Goal: Transaction & Acquisition: Obtain resource

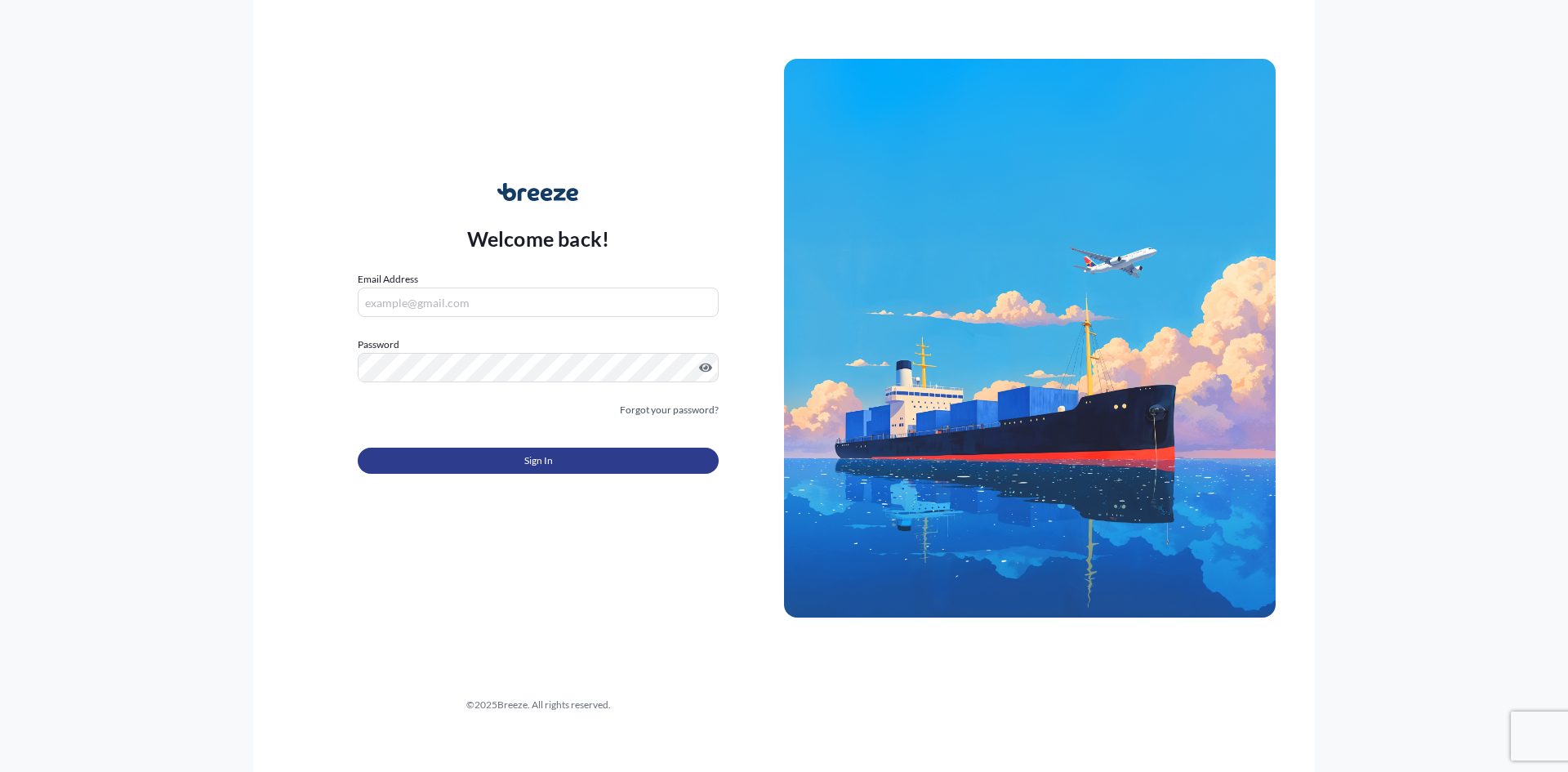
type input "[EMAIL_ADDRESS][DOMAIN_NAME]"
click at [531, 452] on span "Sign In" at bounding box center [538, 460] width 28 height 16
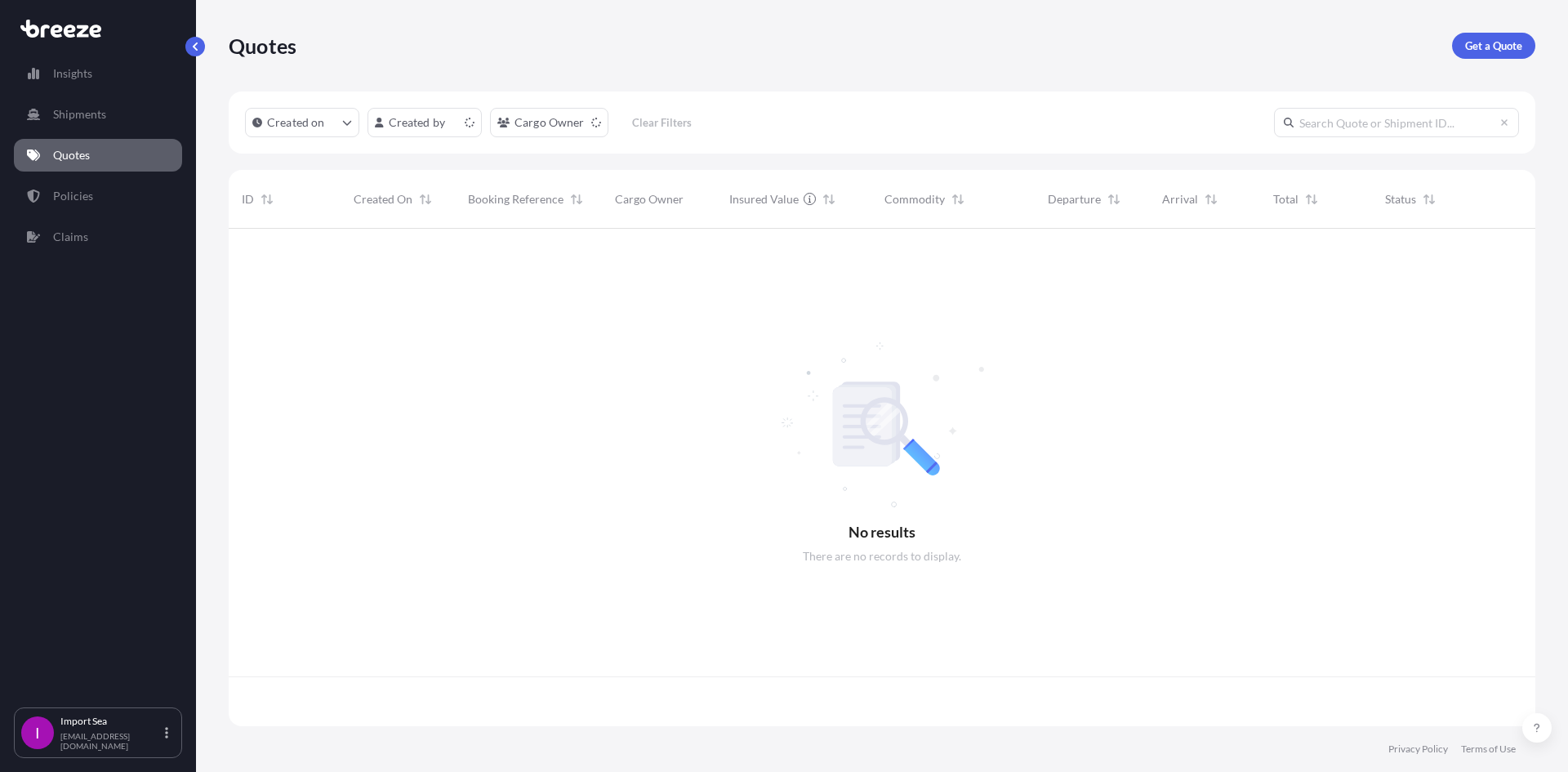
scroll to position [494, 1294]
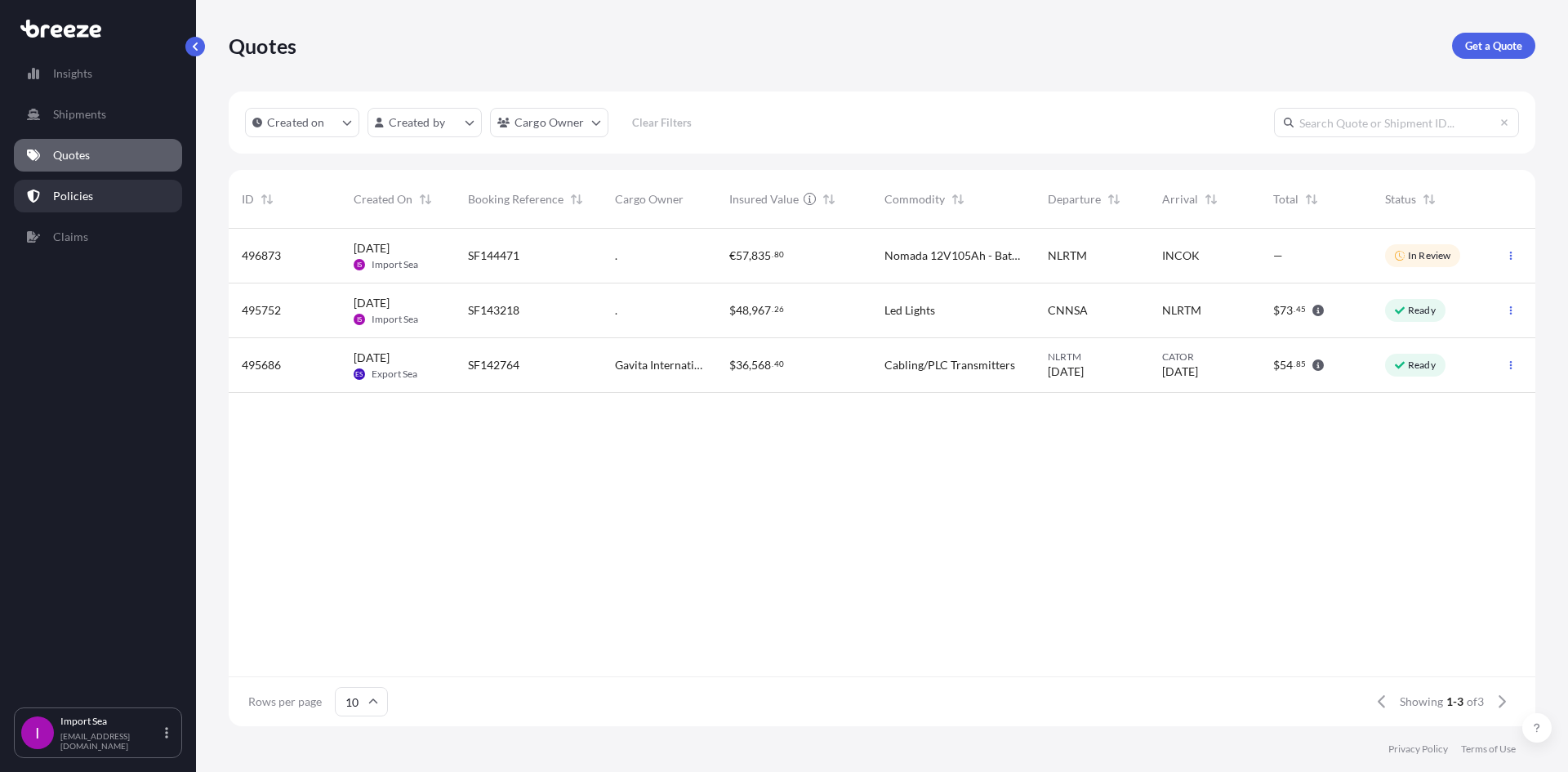
click at [106, 202] on link "Policies" at bounding box center [98, 195] width 168 height 33
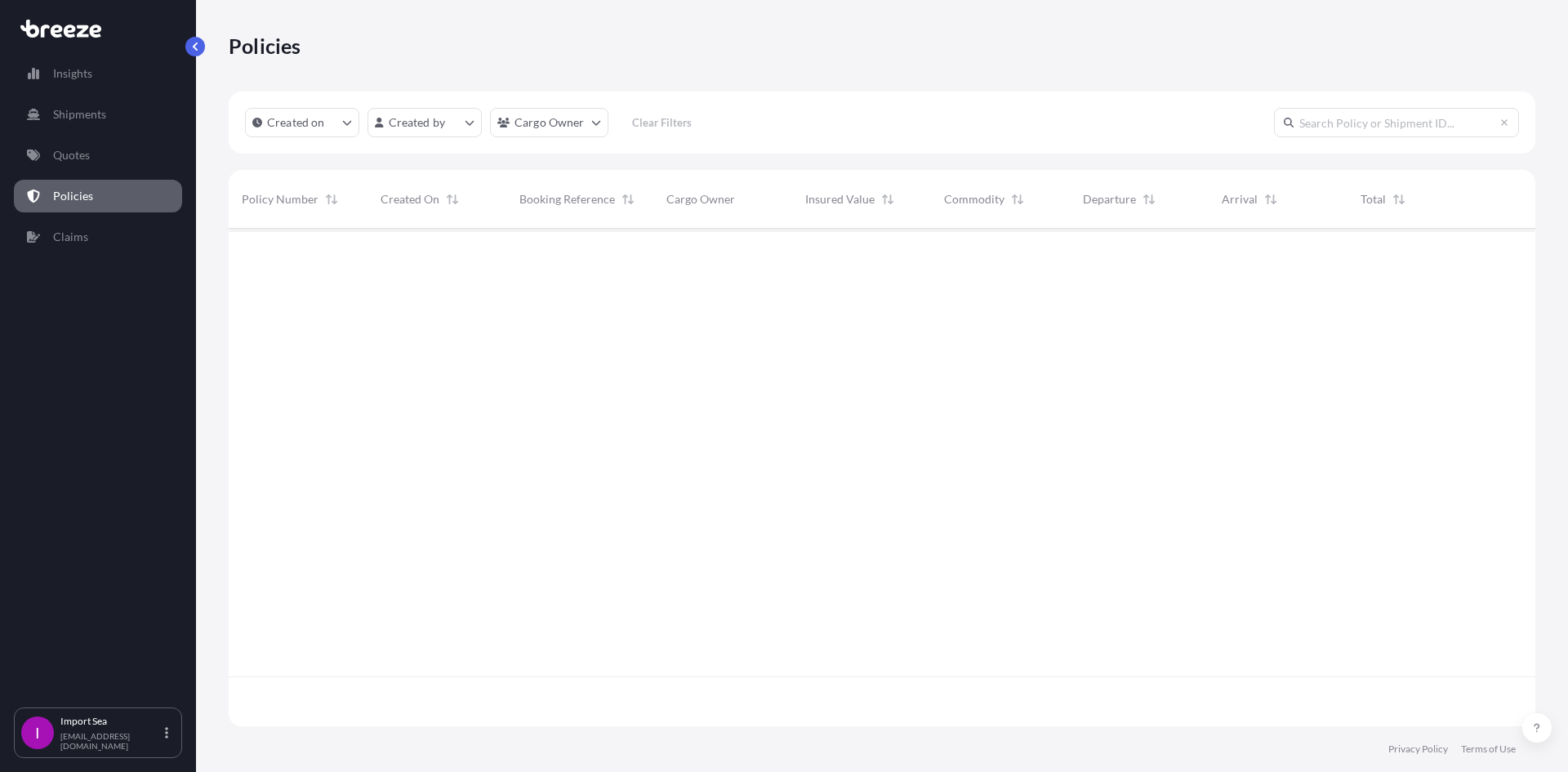
scroll to position [494, 1294]
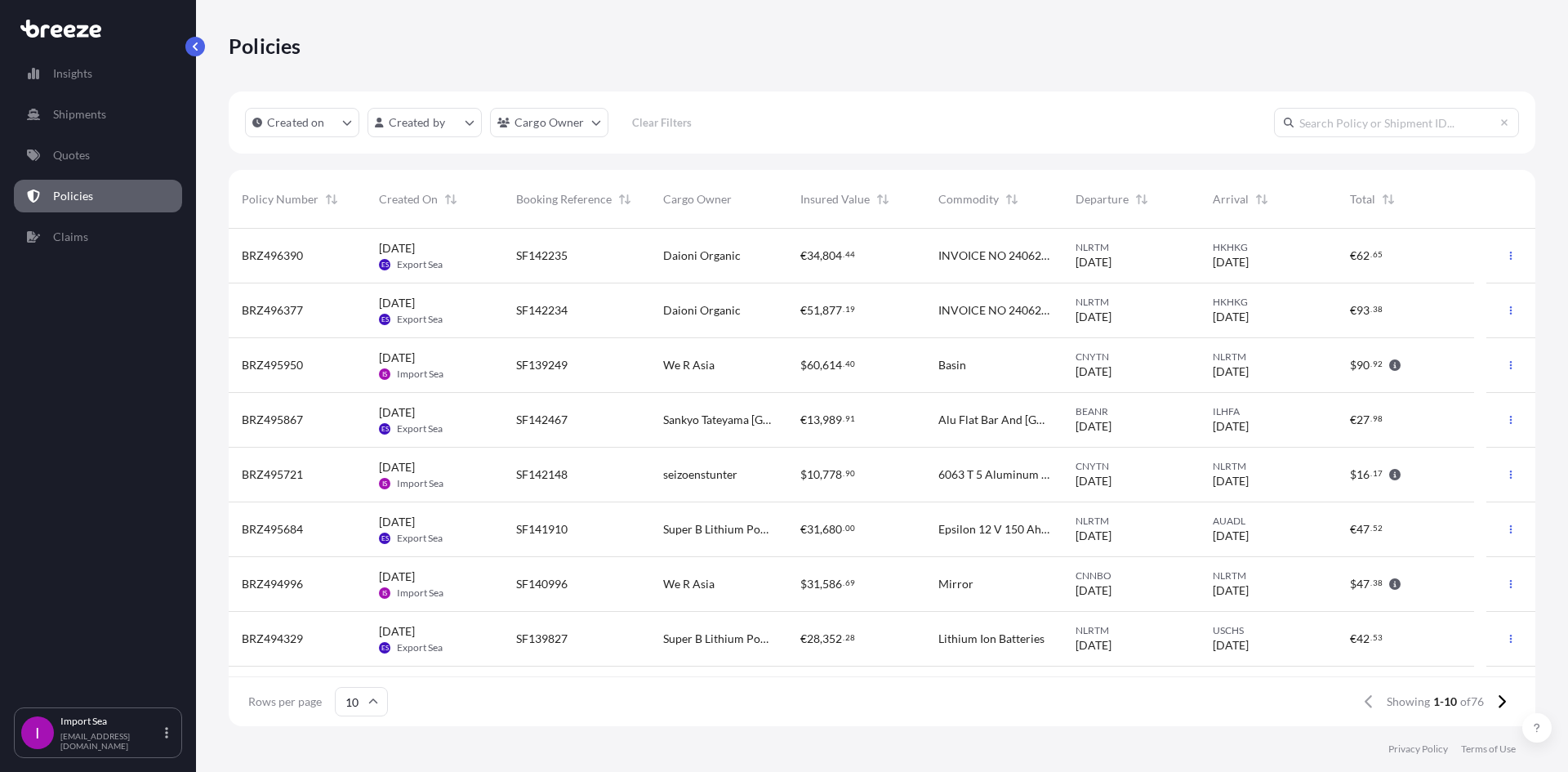
click at [1206, 380] on div "NLRTM [DATE]" at bounding box center [1268, 365] width 137 height 55
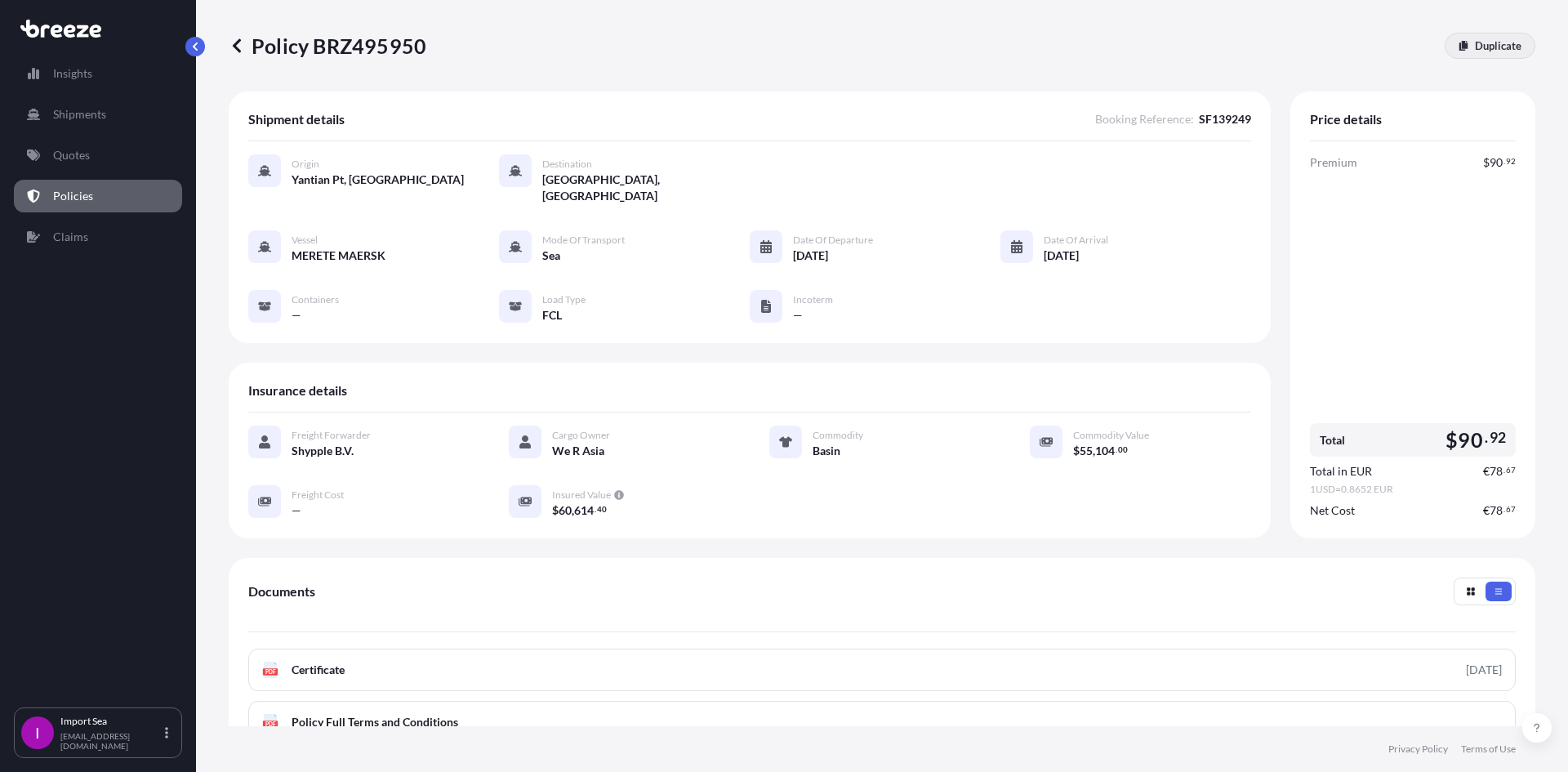
click at [1494, 45] on p "Duplicate" at bounding box center [1498, 45] width 46 height 16
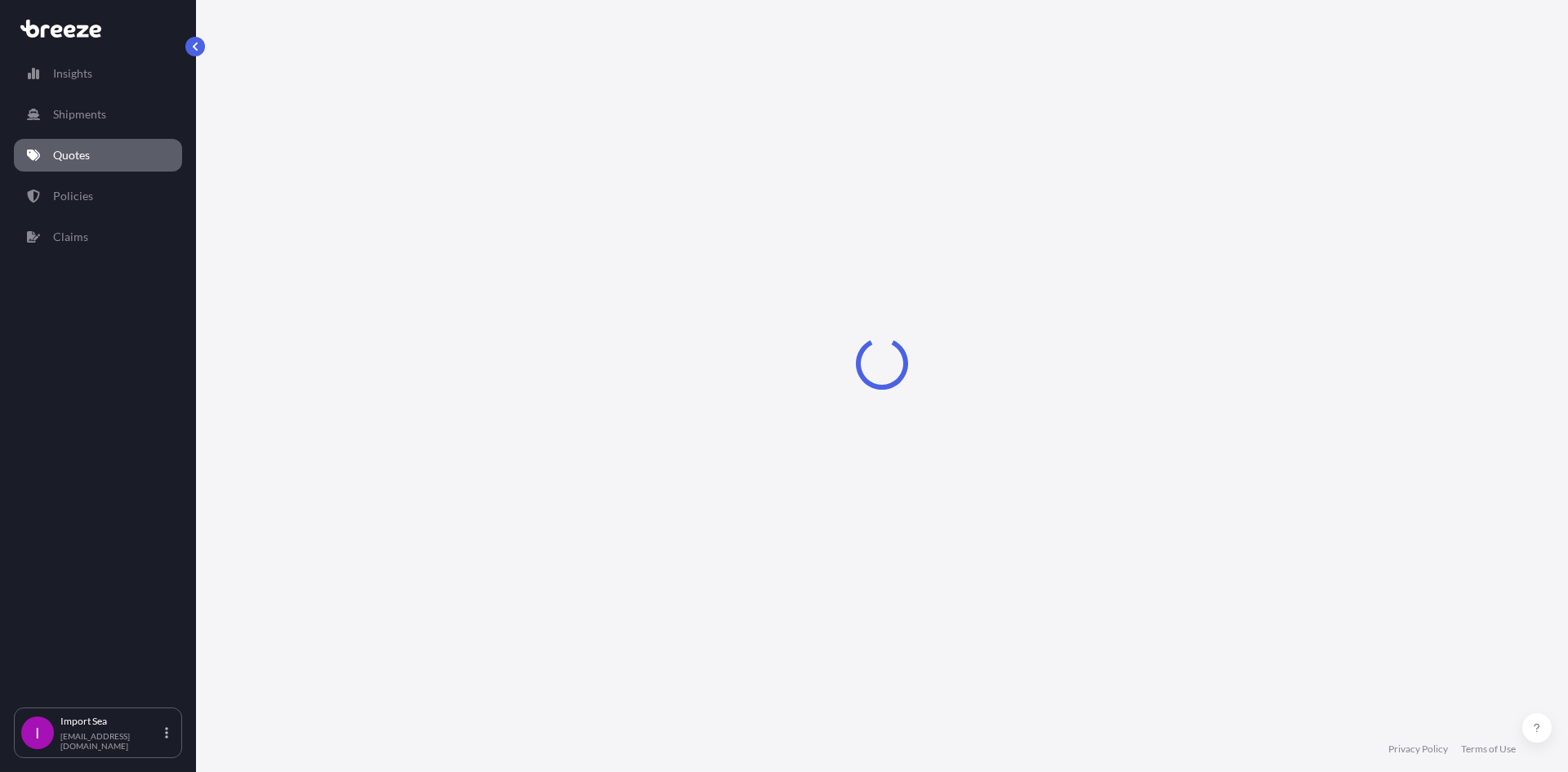
select select "Sea"
select select "2"
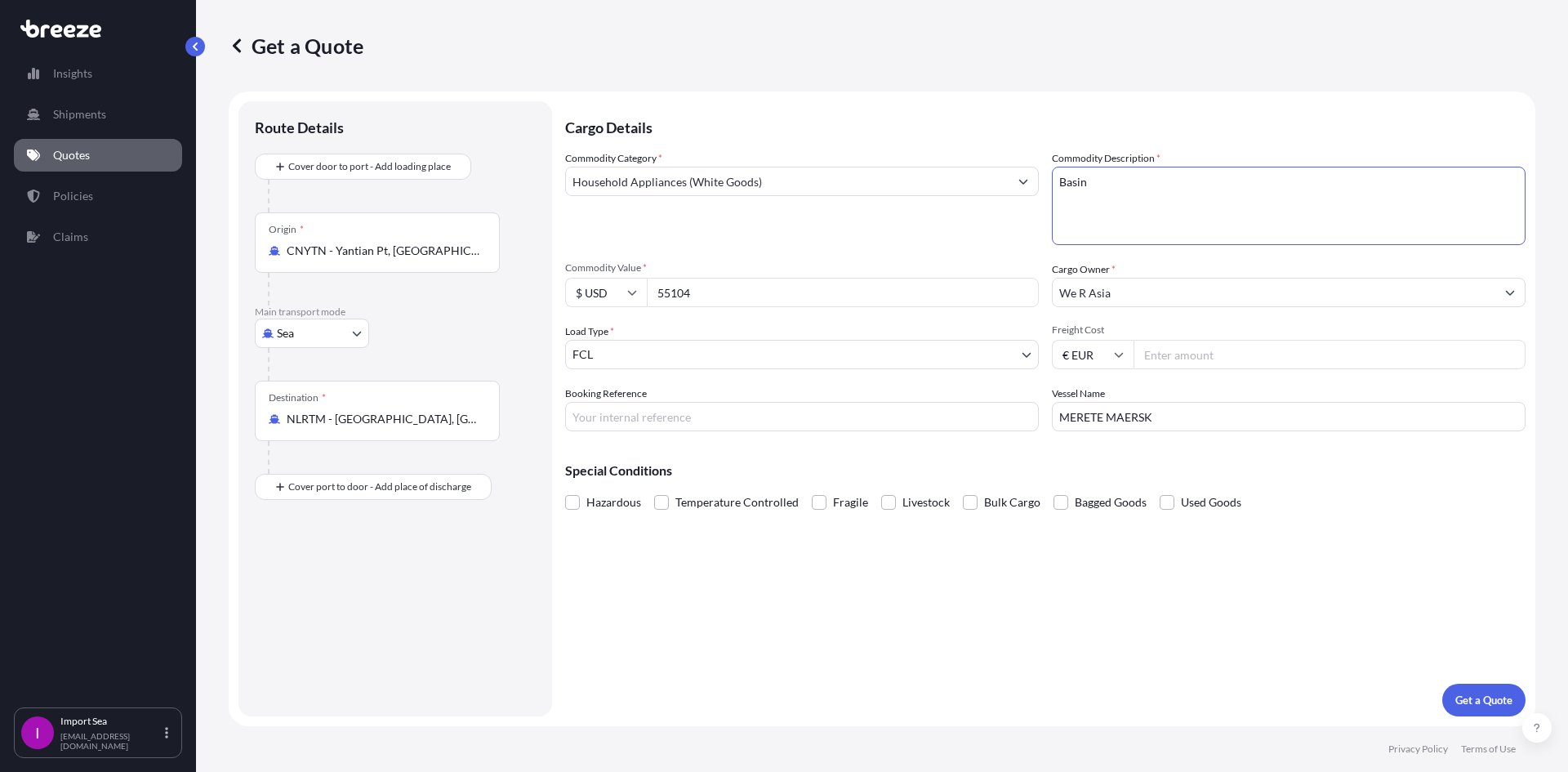
drag, startPoint x: 1066, startPoint y: 179, endPoint x: 711, endPoint y: 247, distance: 361.5
click at [860, 203] on div "Commodity Category * Household Appliances (White Goods) Commodity Description *…" at bounding box center [1046, 291] width 961 height 281
type textarea "mirror"
drag, startPoint x: 765, startPoint y: 304, endPoint x: 548, endPoint y: 368, distance: 226.2
click at [572, 336] on div "Commodity Category * Household Appliances (White Goods) Commodity Description *…" at bounding box center [1046, 291] width 961 height 281
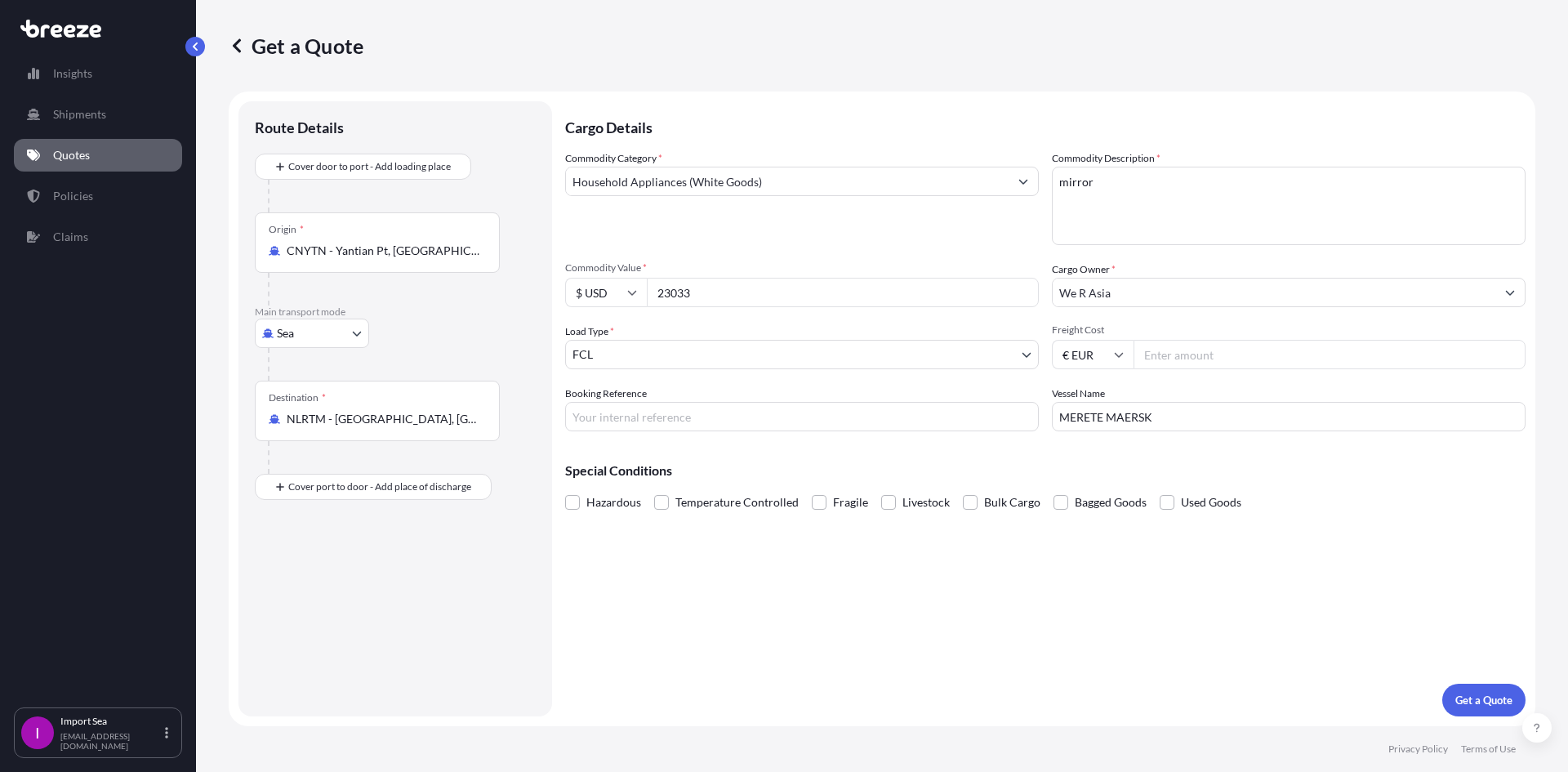
type input "23033"
drag, startPoint x: 1172, startPoint y: 431, endPoint x: 4, endPoint y: 524, distance: 1171.7
click at [255, 457] on form "Route Details Cover door to port - Add loading place Place of loading Road Road…" at bounding box center [882, 409] width 1307 height 634
paste input "ONE TRADITION"
type input "ONE TRADITION"
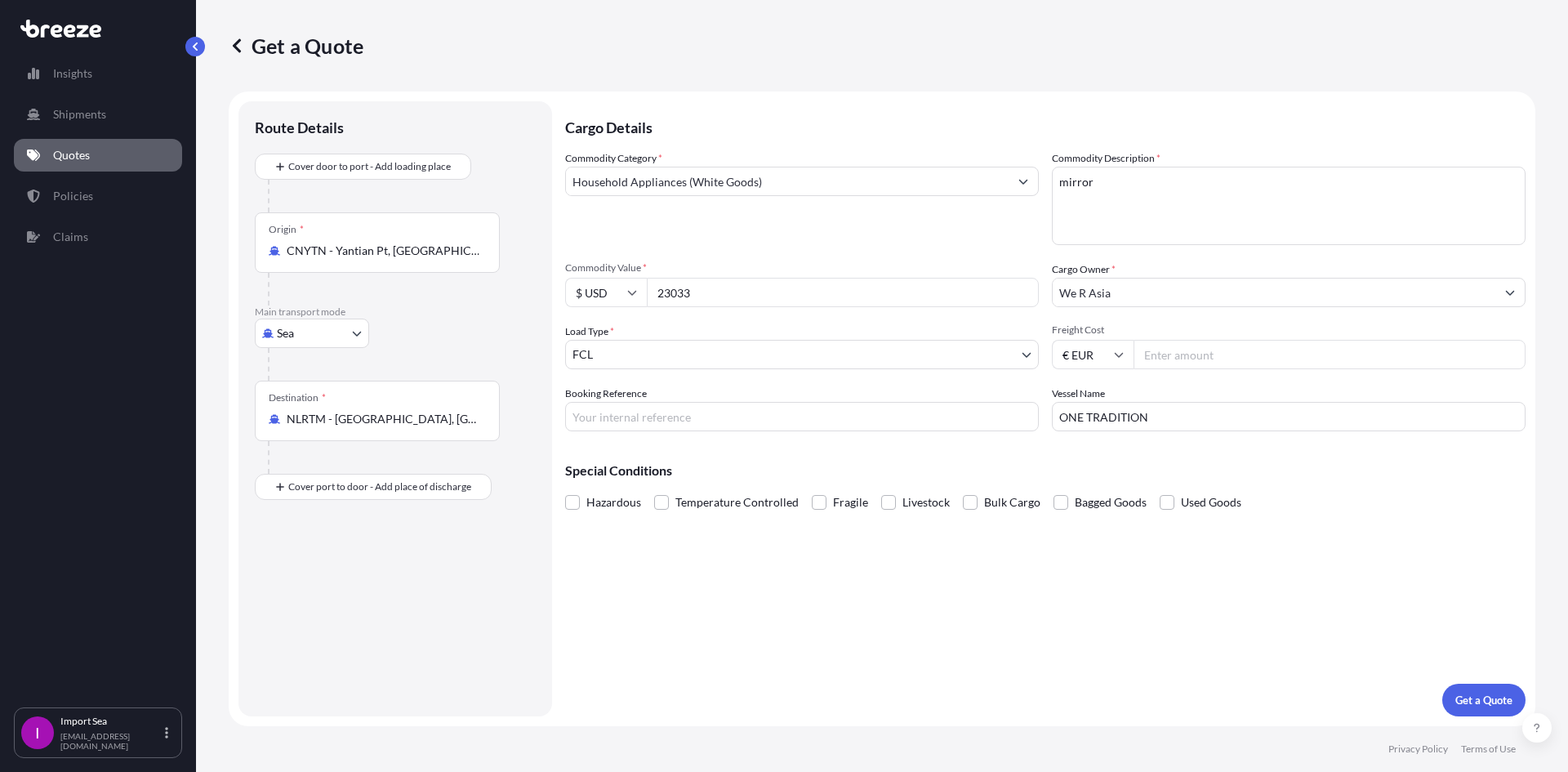
click at [654, 421] on input "Booking Reference" at bounding box center [802, 416] width 474 height 29
paste input "SF142045"
type input "SF142045"
click at [1477, 700] on p "Get a Quote" at bounding box center [1484, 699] width 58 height 16
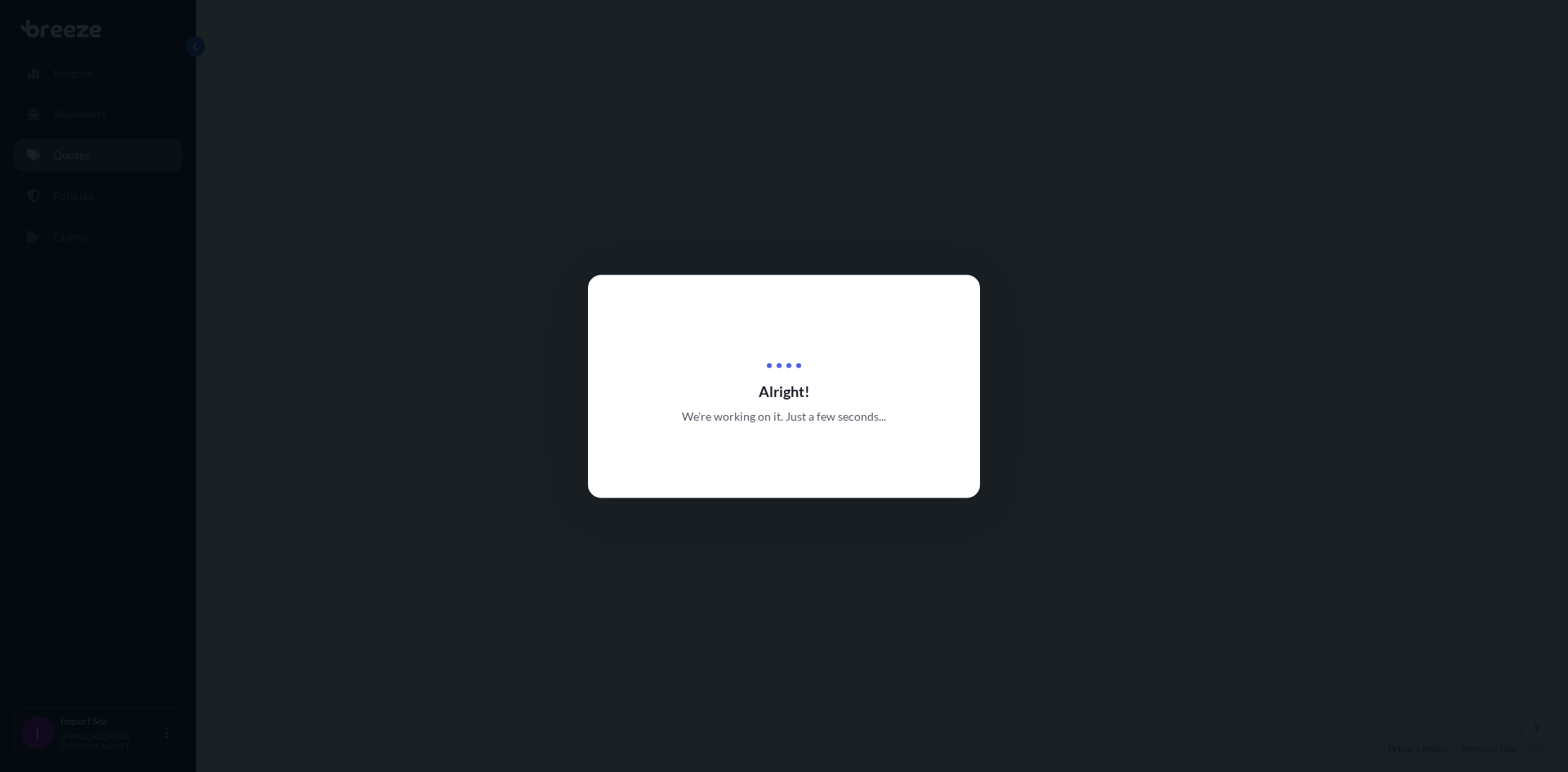
select select "Sea"
select select "2"
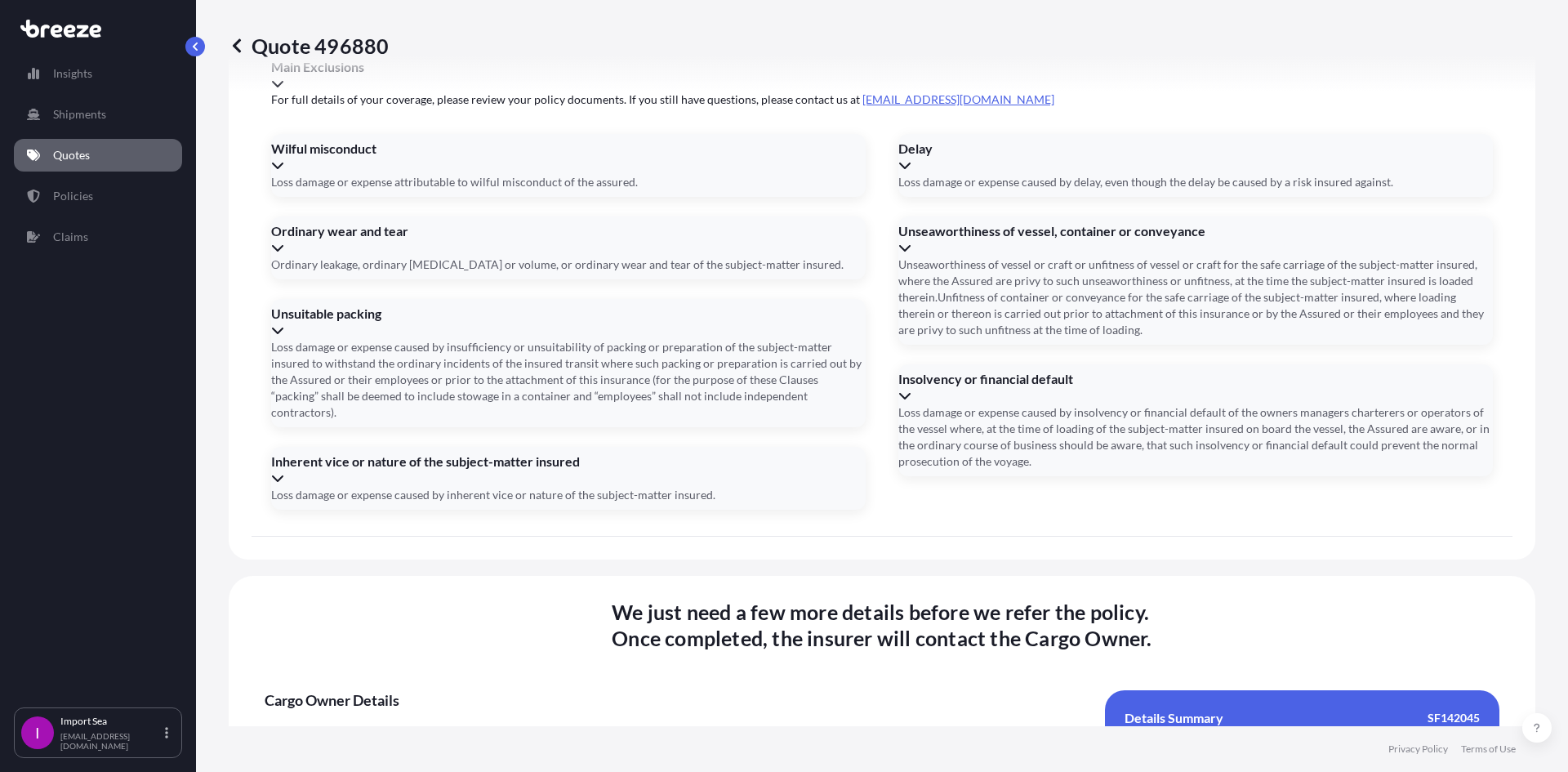
scroll to position [1960, 0]
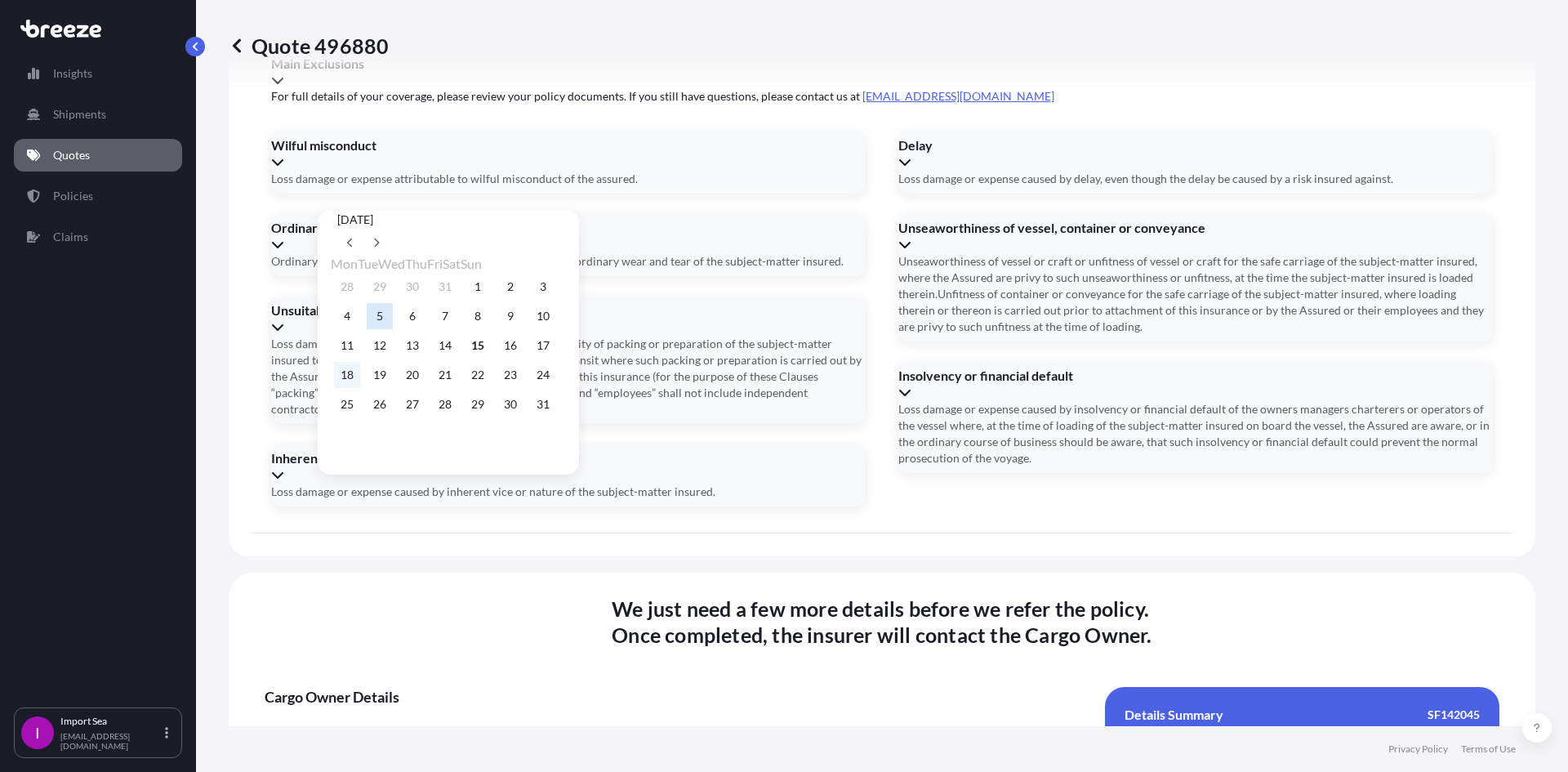
click at [353, 380] on button "18" at bounding box center [347, 375] width 26 height 26
type input "[DATE]"
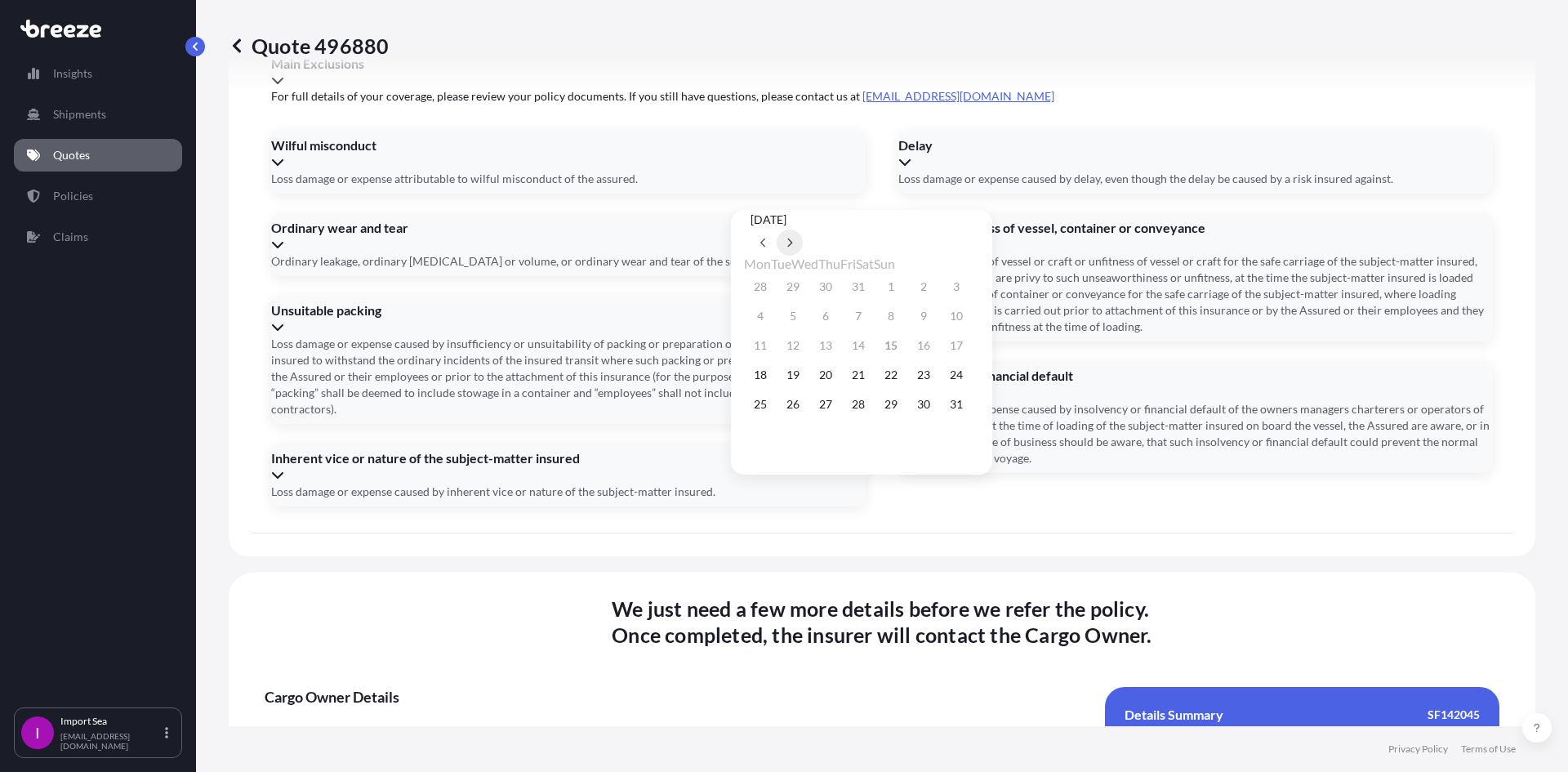
click at [803, 229] on button at bounding box center [790, 243] width 26 height 26
click at [904, 404] on button "3" at bounding box center [891, 404] width 26 height 26
type input "[DATE]"
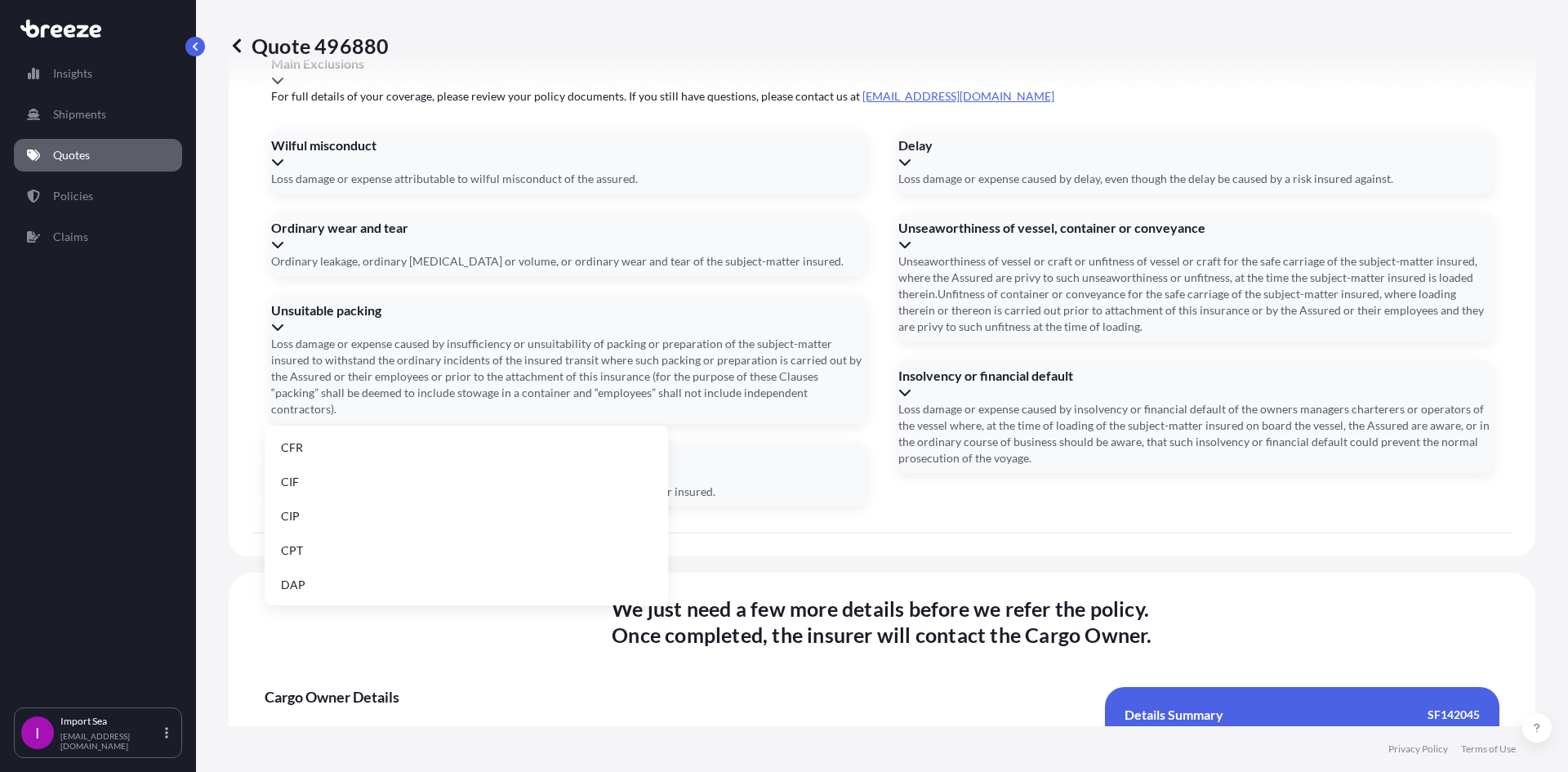
click at [340, 573] on li "FOB" at bounding box center [466, 582] width 391 height 31
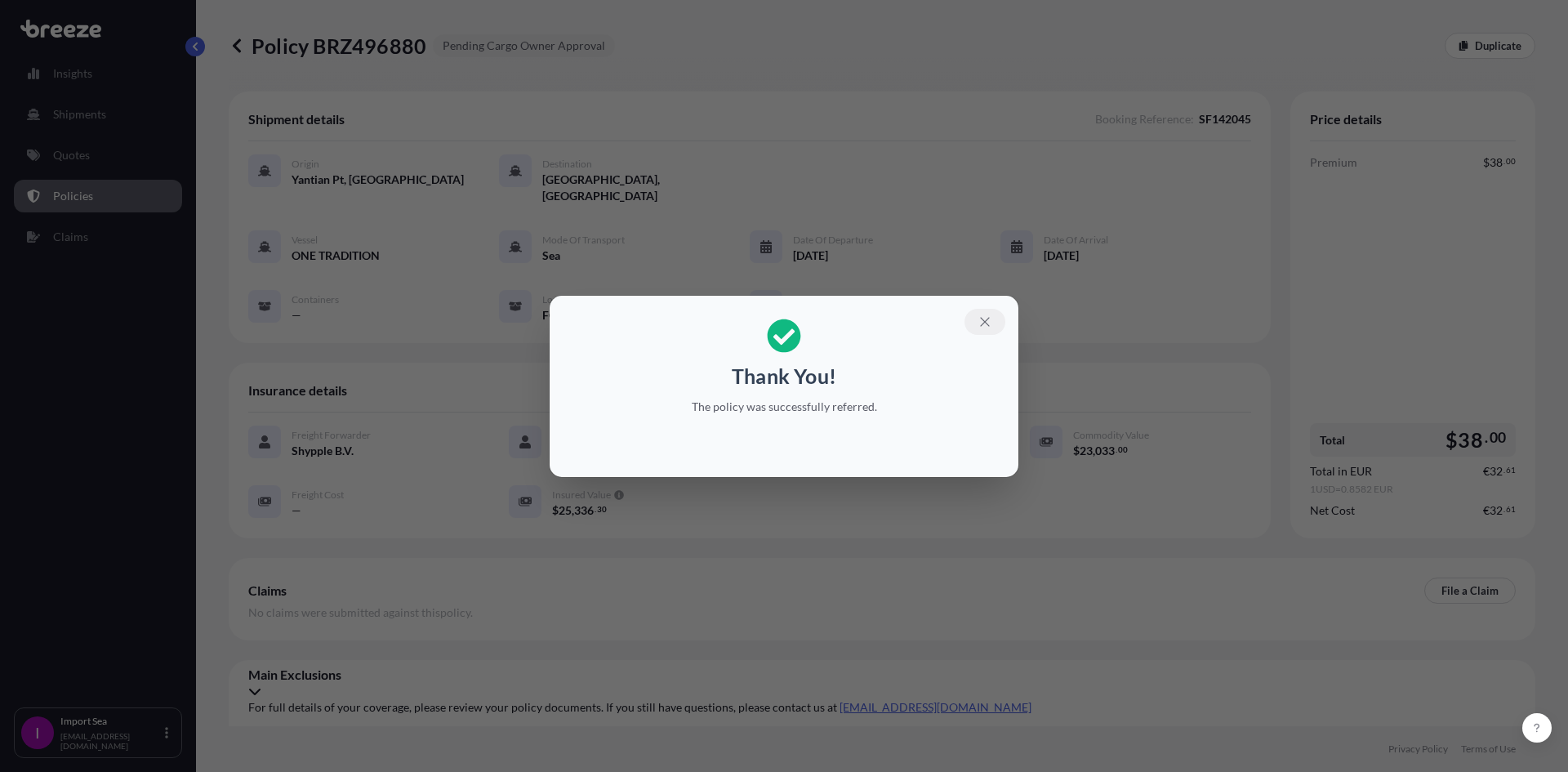
click at [992, 324] on button "button" at bounding box center [985, 322] width 41 height 26
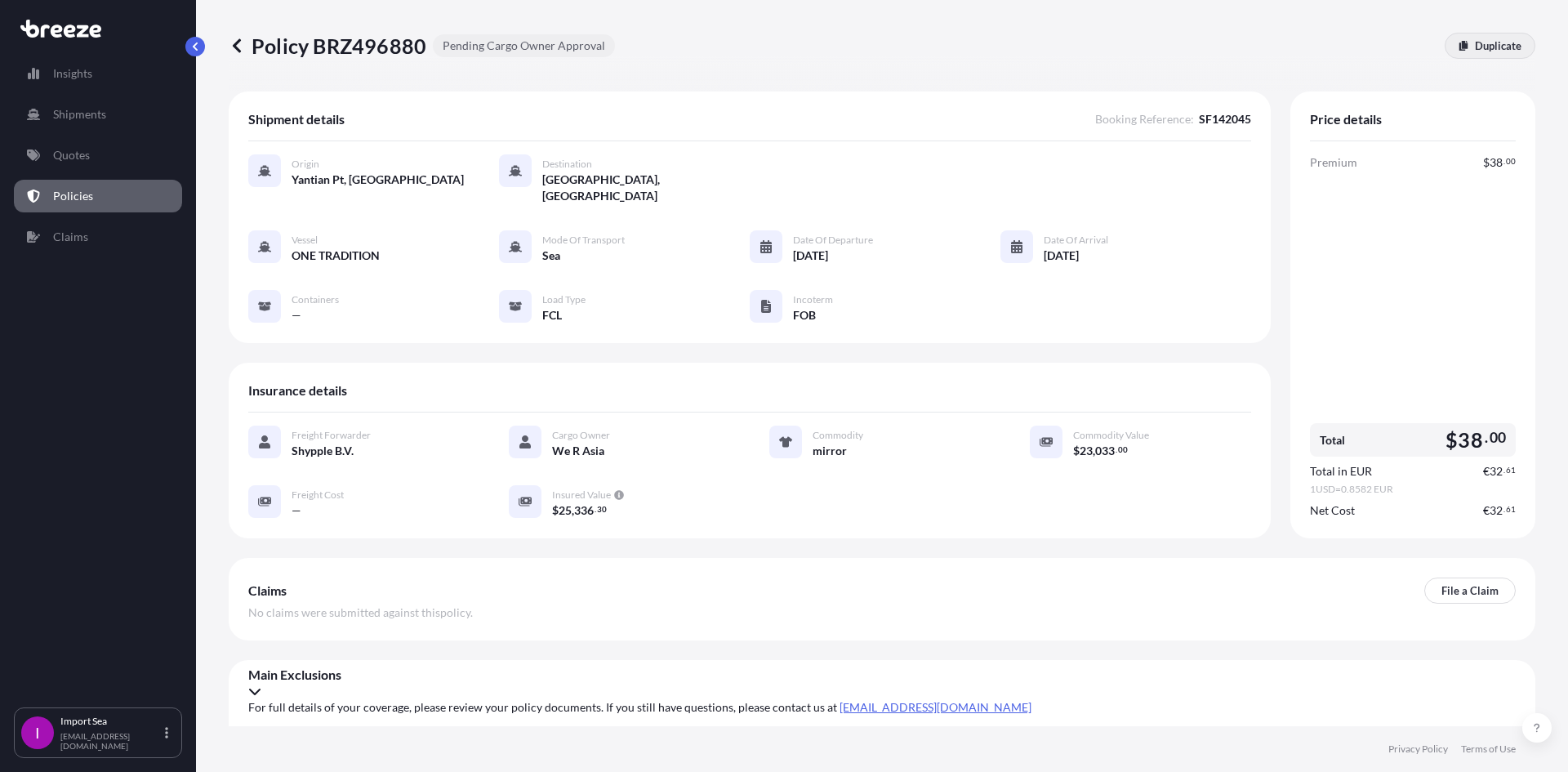
click at [1471, 47] on link "Duplicate" at bounding box center [1491, 46] width 91 height 26
select select "Sea"
select select "2"
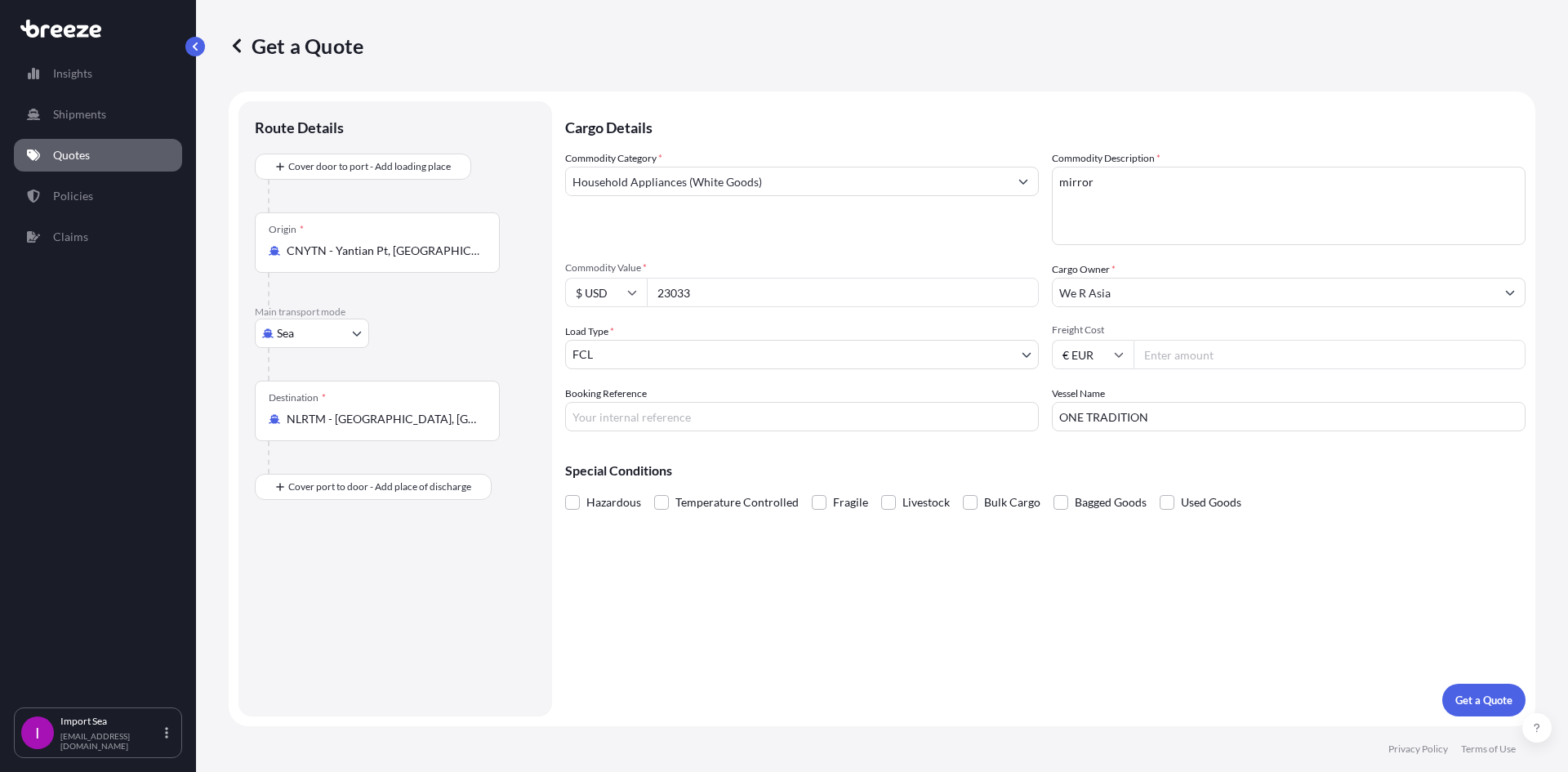
drag, startPoint x: 716, startPoint y: 291, endPoint x: 555, endPoint y: 270, distance: 162.4
click at [558, 270] on form "Route Details Cover door to port - Add loading place Place of loading Road Road…" at bounding box center [882, 409] width 1307 height 634
type input "20278"
type input "20278.50"
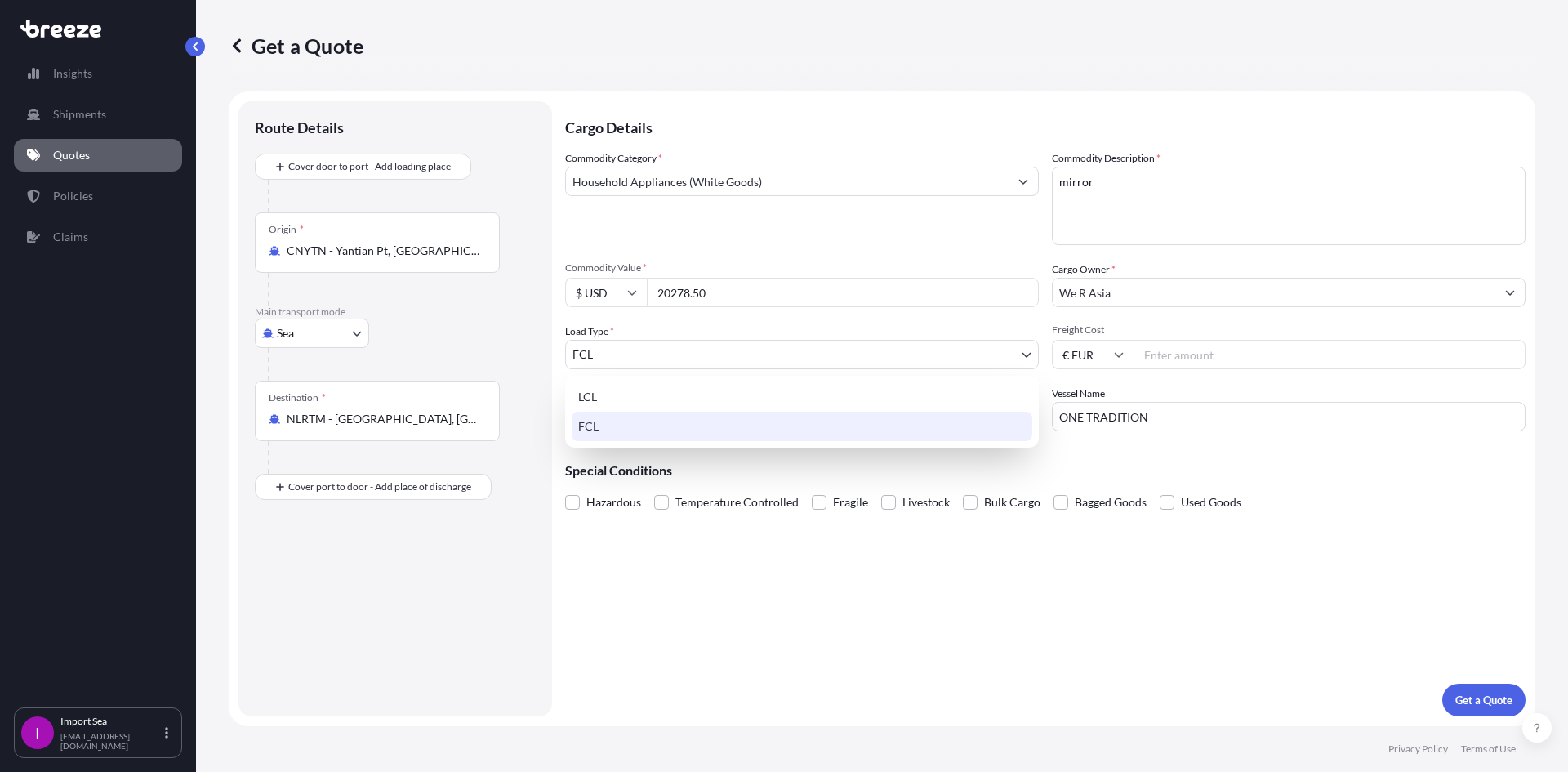
click at [694, 360] on body "Insights Shipments Quotes Policies Claims I Import Sea [EMAIL_ADDRESS][DOMAIN_N…" at bounding box center [784, 386] width 1568 height 772
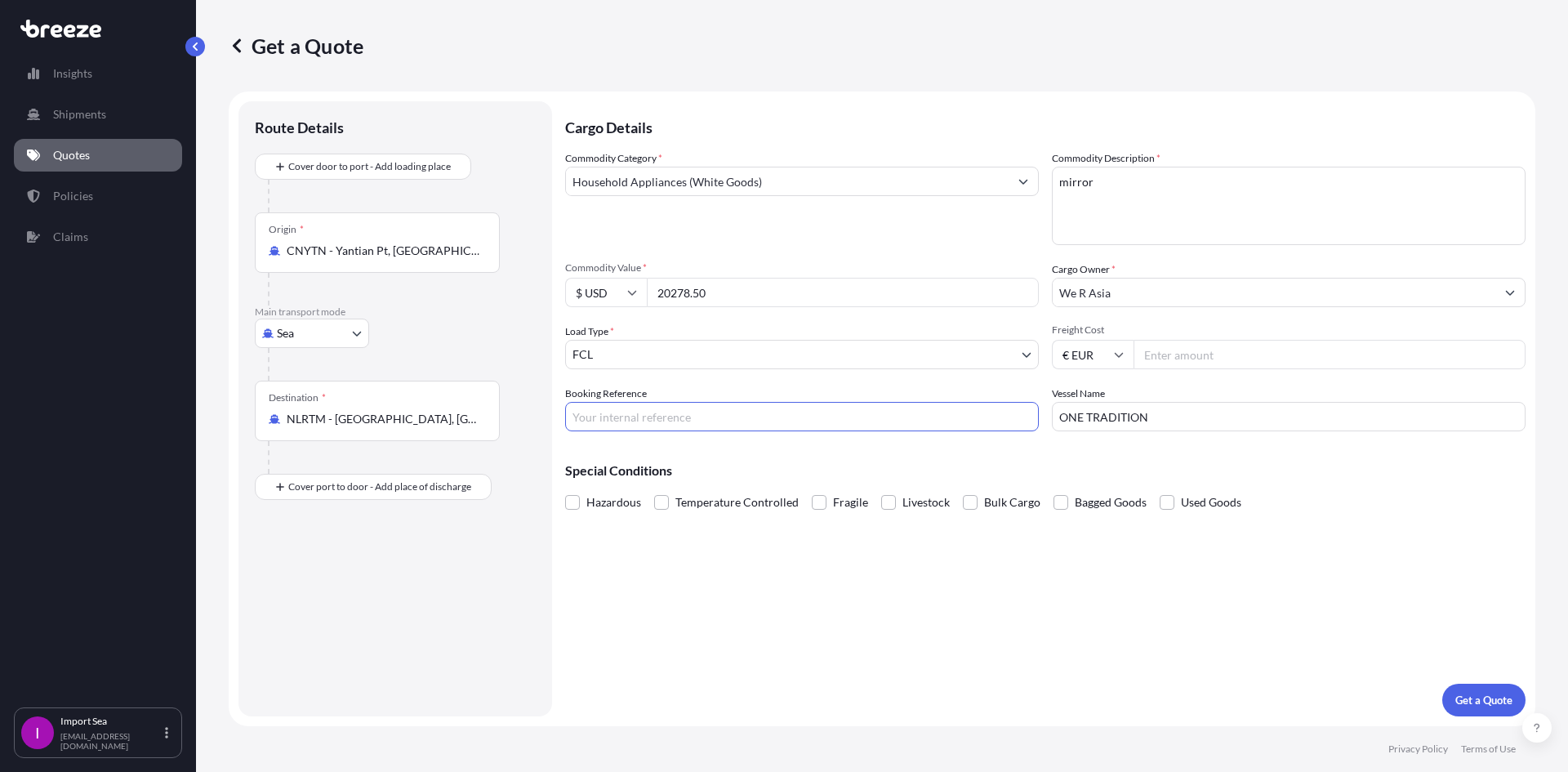
click at [719, 407] on input "Booking Reference" at bounding box center [802, 416] width 474 height 29
paste input "SF142043"
type input "SF142043"
click at [1508, 692] on p "Get a Quote" at bounding box center [1484, 699] width 58 height 16
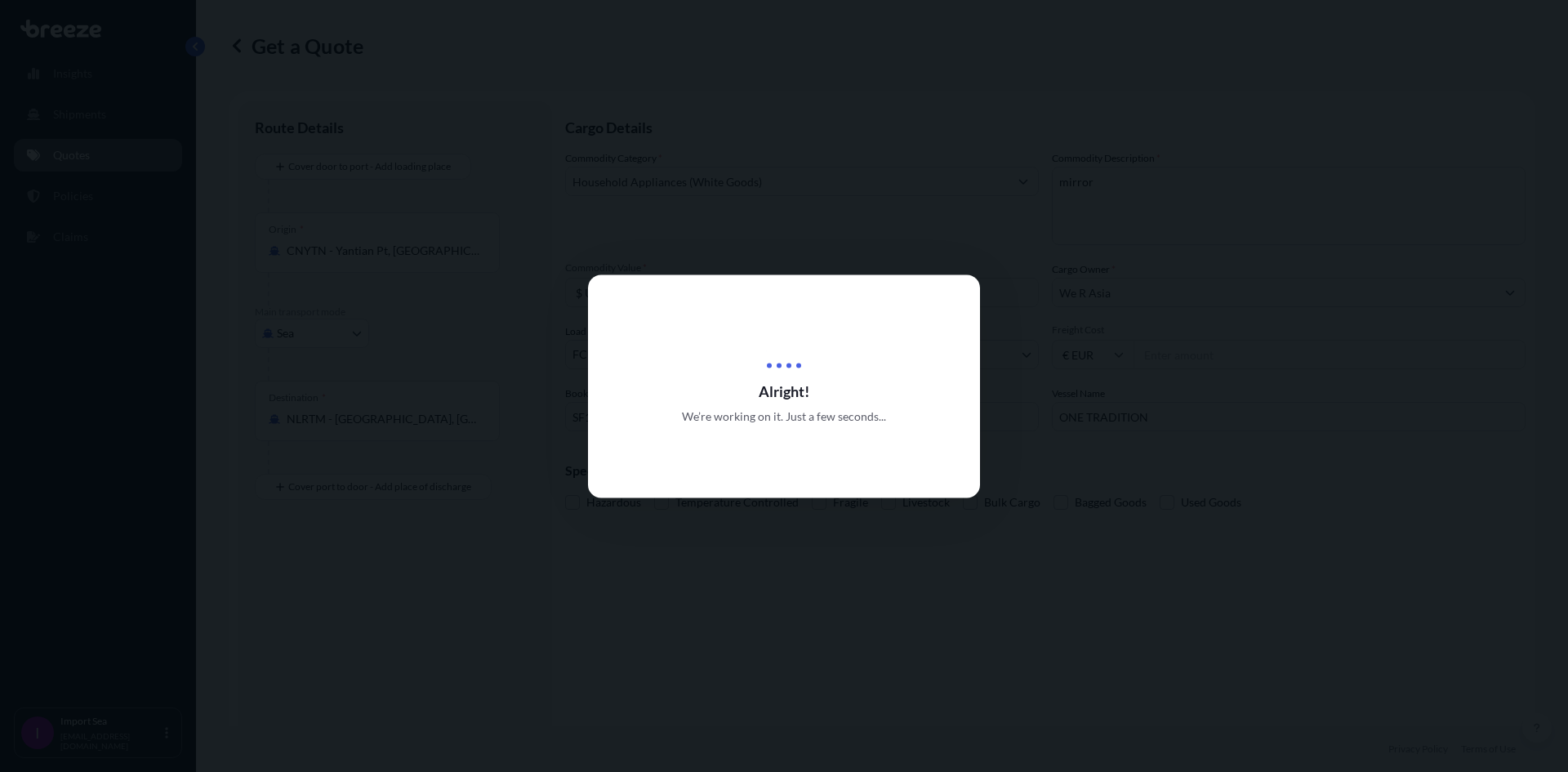
click at [1163, 717] on div at bounding box center [784, 386] width 1568 height 772
select select "Sea"
select select "2"
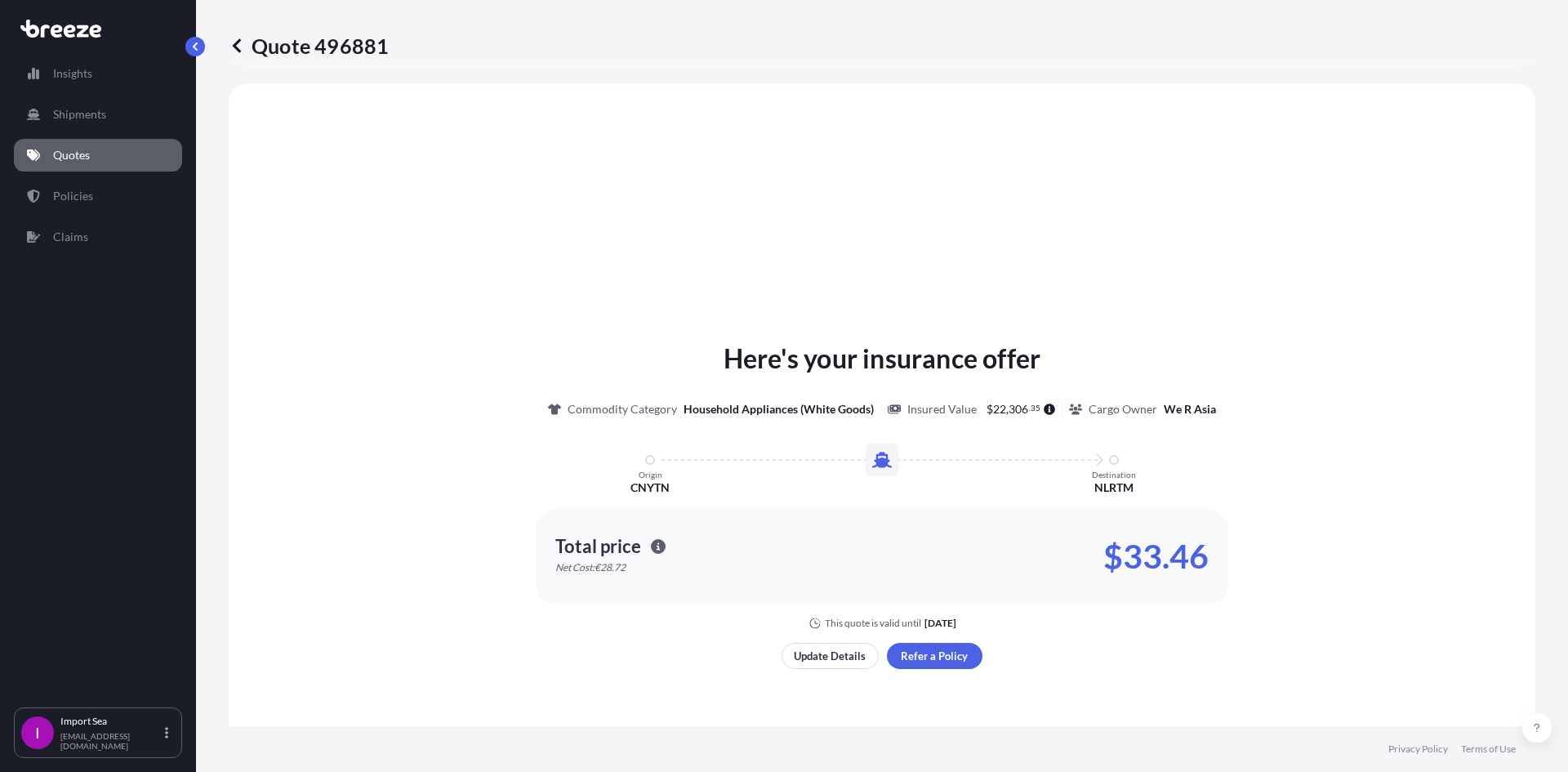
scroll to position [492, 0]
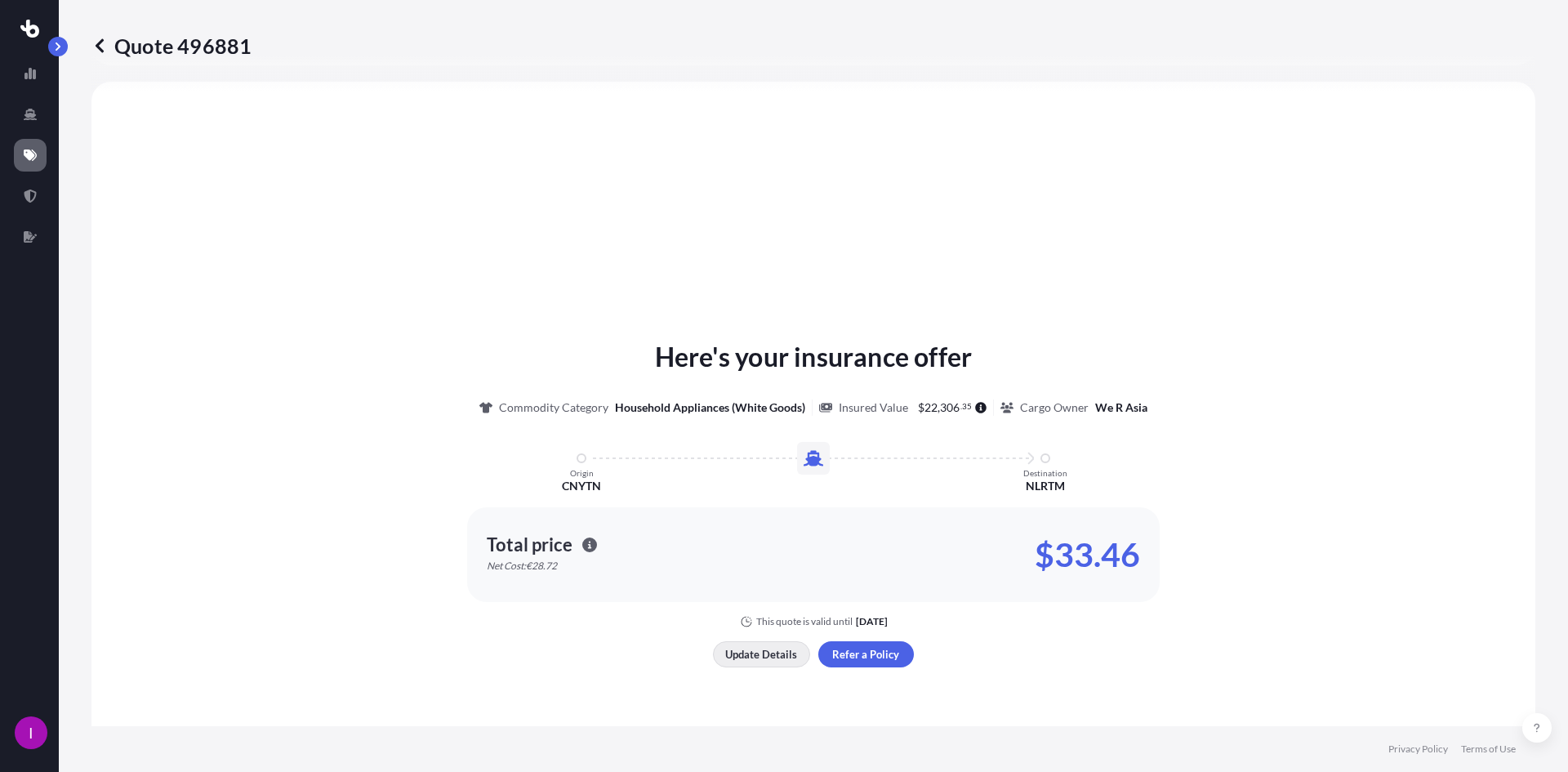
click at [780, 656] on p "Update Details" at bounding box center [761, 653] width 72 height 16
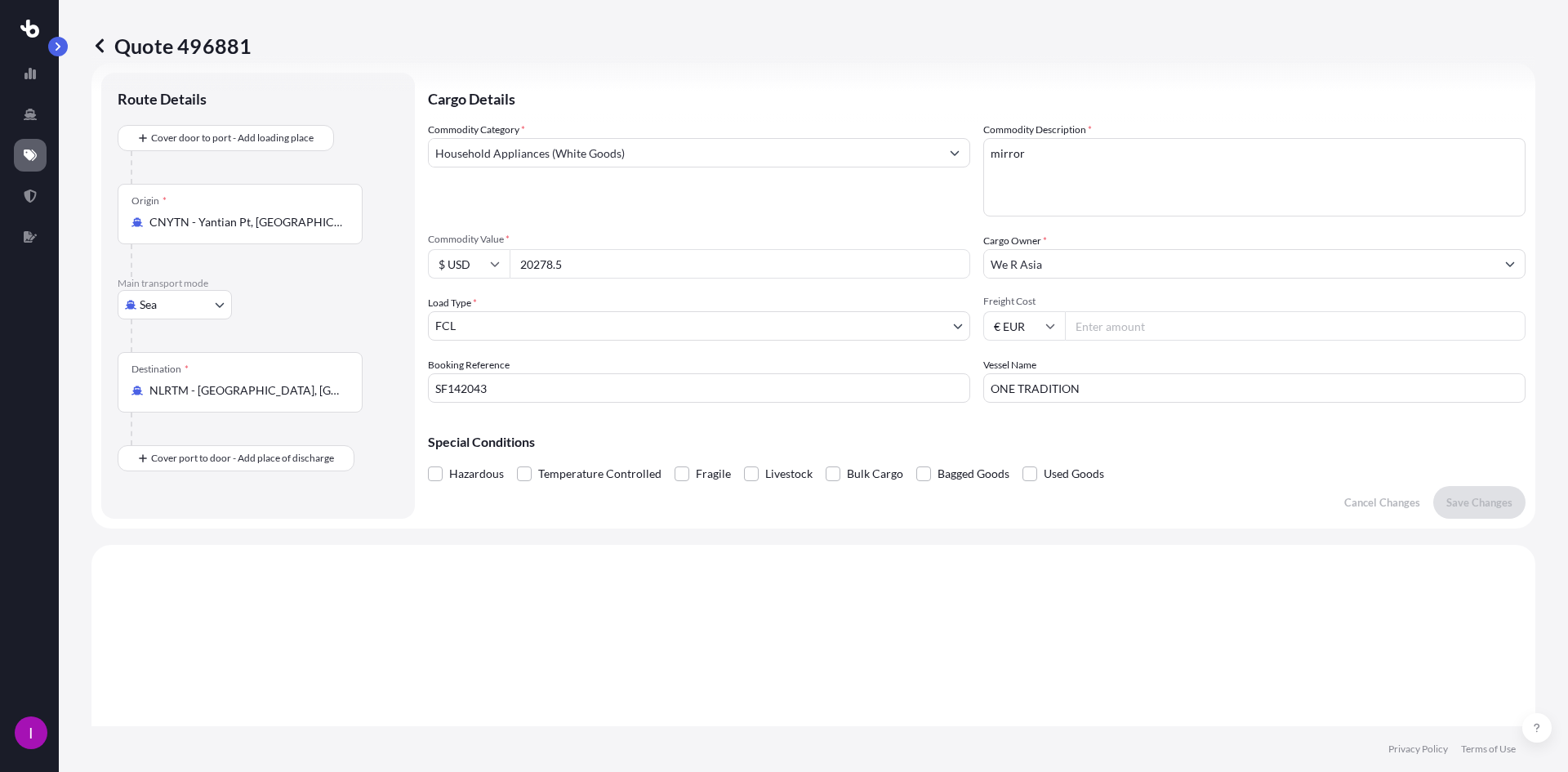
scroll to position [26, 0]
click at [258, 229] on input "CNYTN - Yantian Pt, [GEOGRAPHIC_DATA]" at bounding box center [245, 224] width 193 height 16
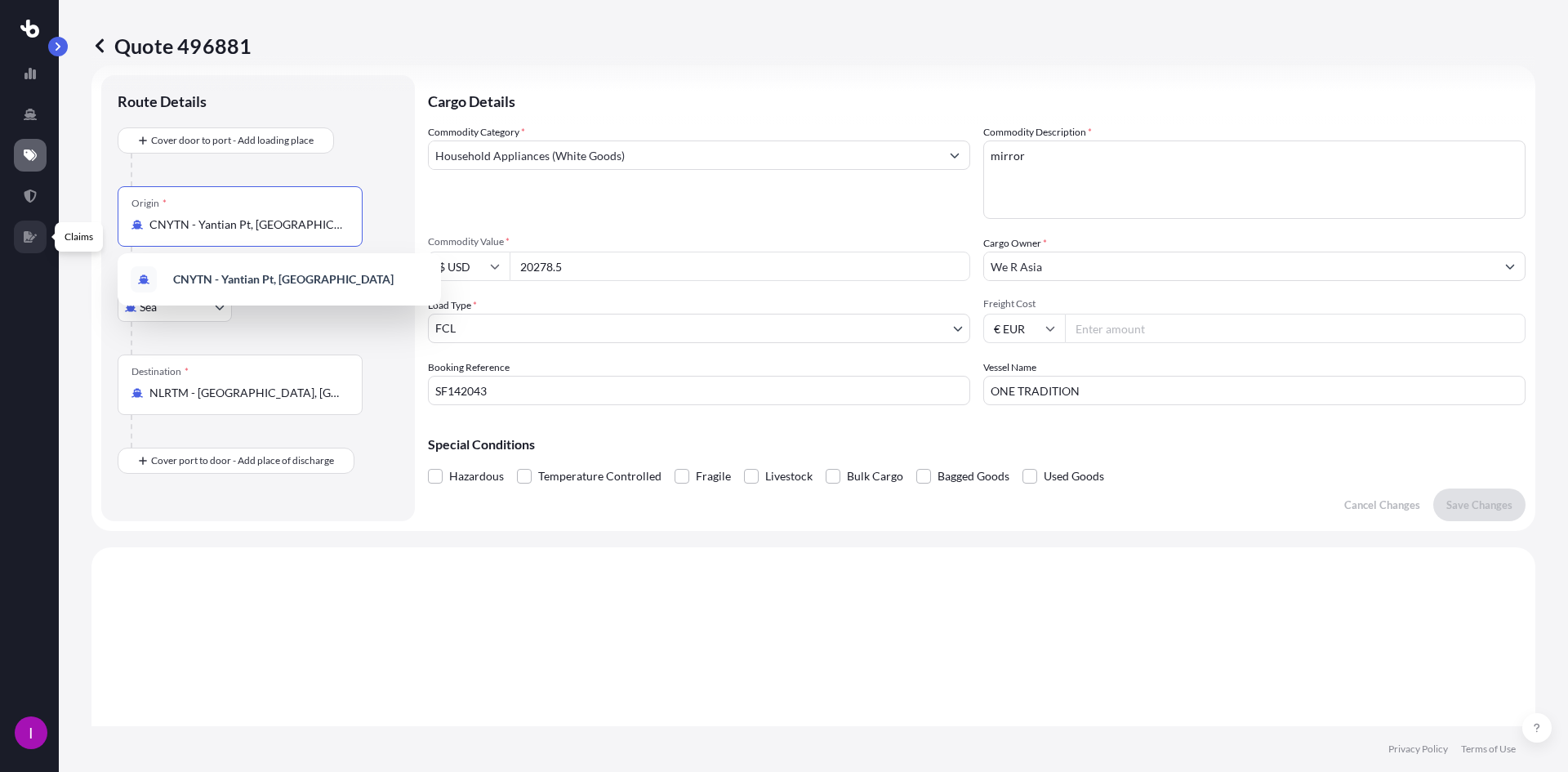
drag, startPoint x: 292, startPoint y: 230, endPoint x: -338, endPoint y: 254, distance: 630.5
click at [0, 254] on html "1 option available. I Quote 496881 Route Details Cover door to port - Add loadi…" at bounding box center [784, 386] width 1568 height 772
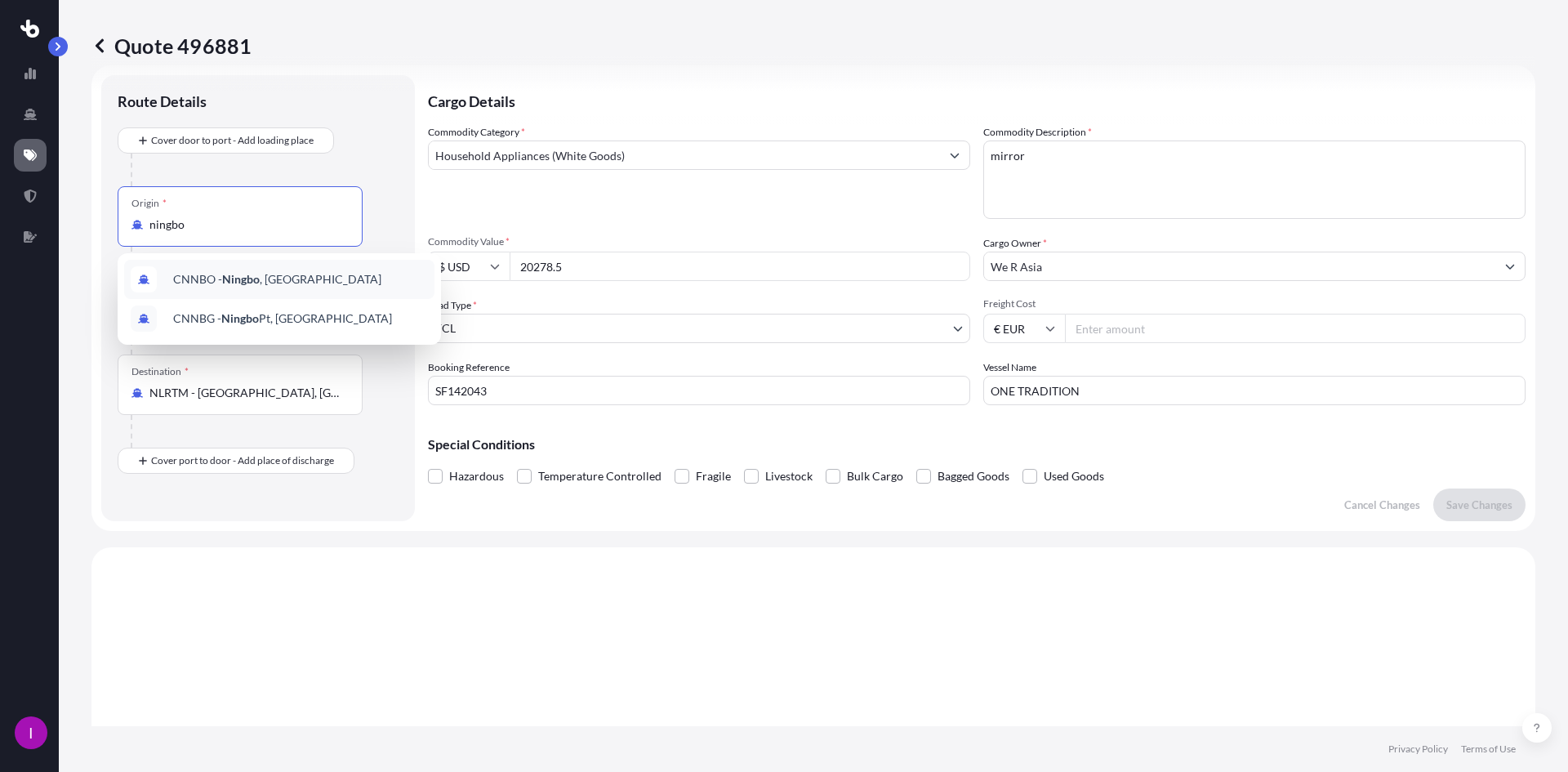
click at [257, 271] on span "CNNBO - Ningbo , [GEOGRAPHIC_DATA]" at bounding box center [277, 278] width 209 height 16
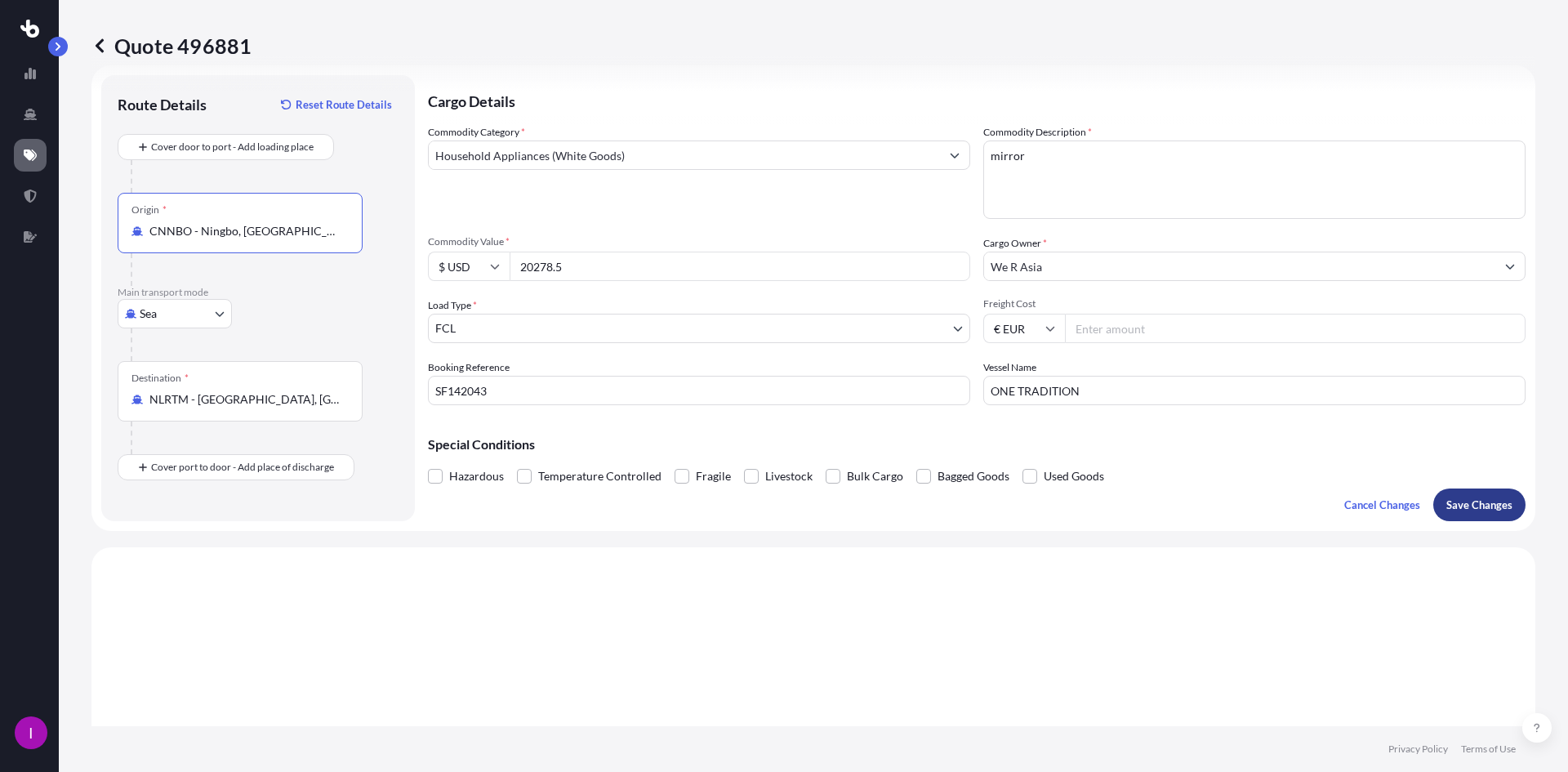
type input "CNNBO - Ningbo, [GEOGRAPHIC_DATA]"
click at [1494, 500] on p "Save Changes" at bounding box center [1479, 504] width 66 height 16
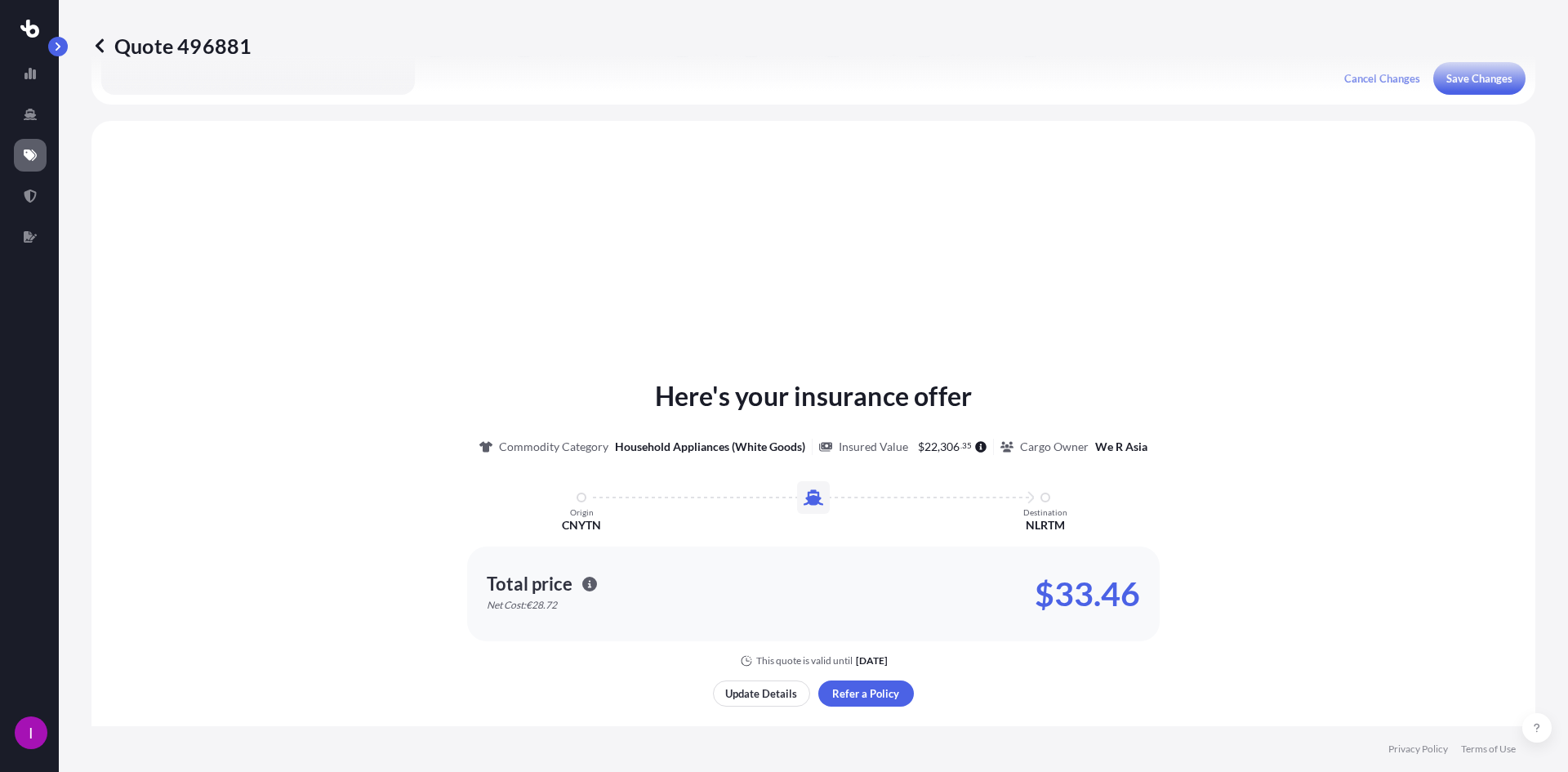
scroll to position [492, 0]
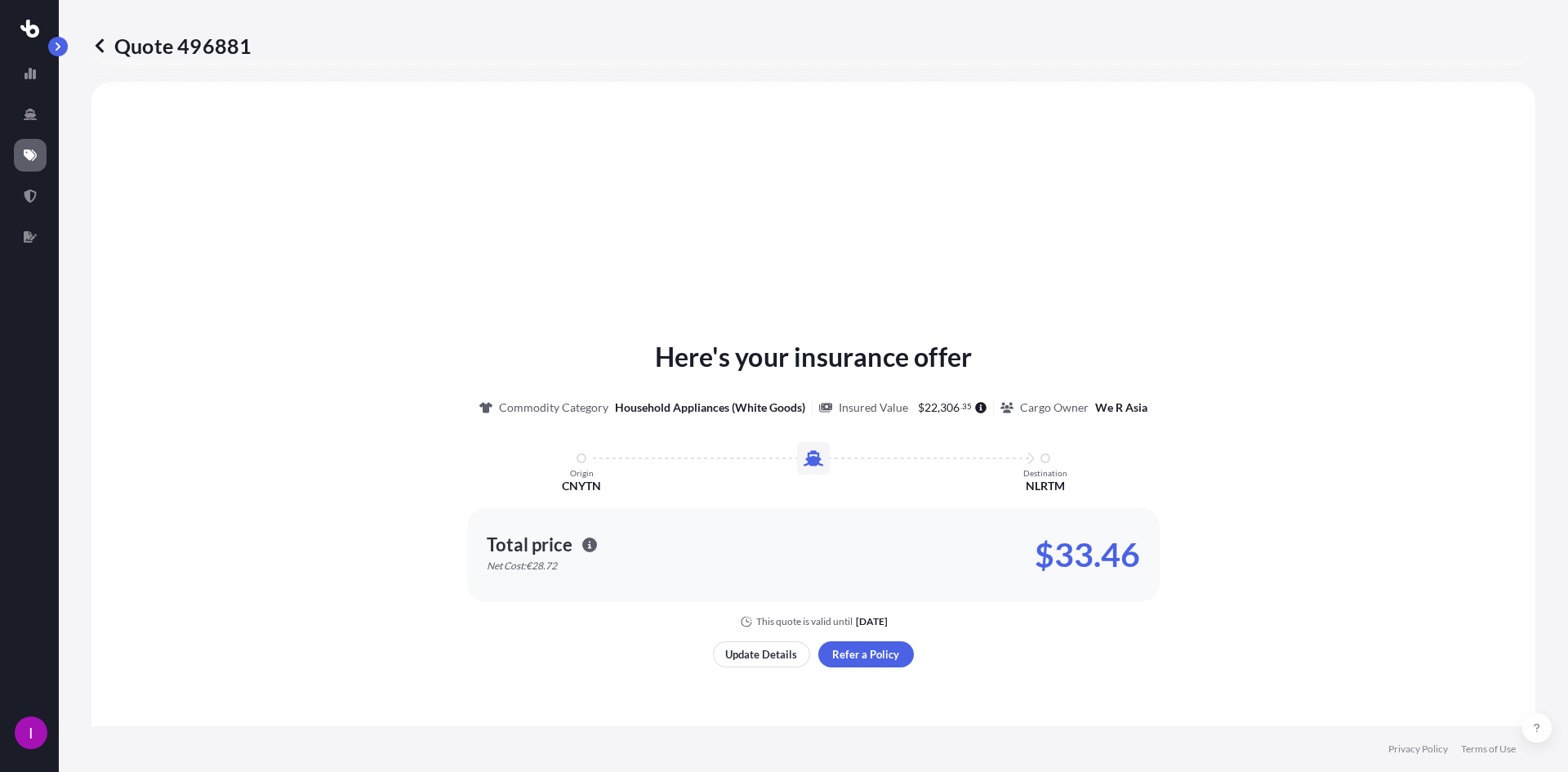
select select "Sea"
select select "2"
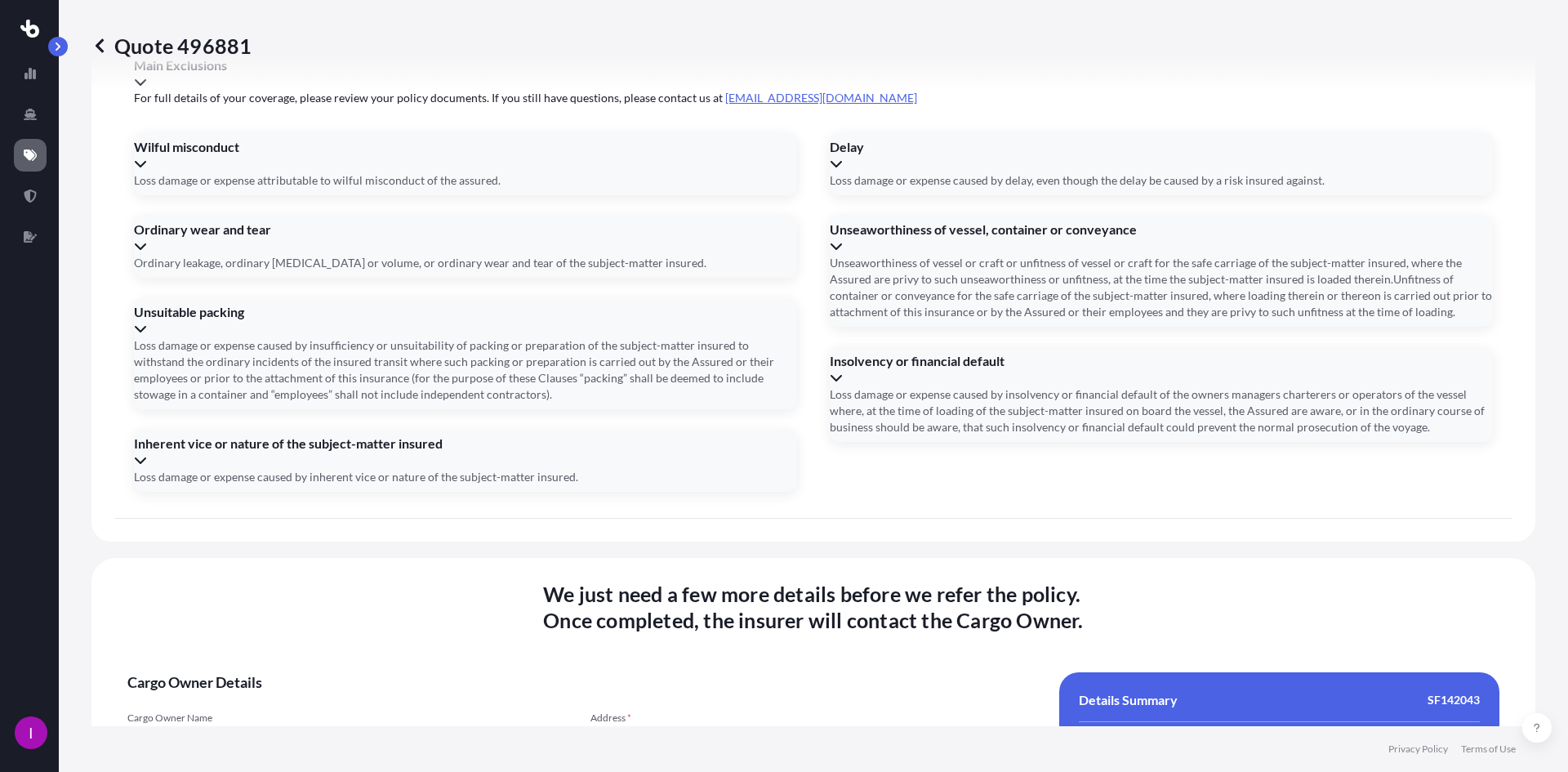
scroll to position [1960, 0]
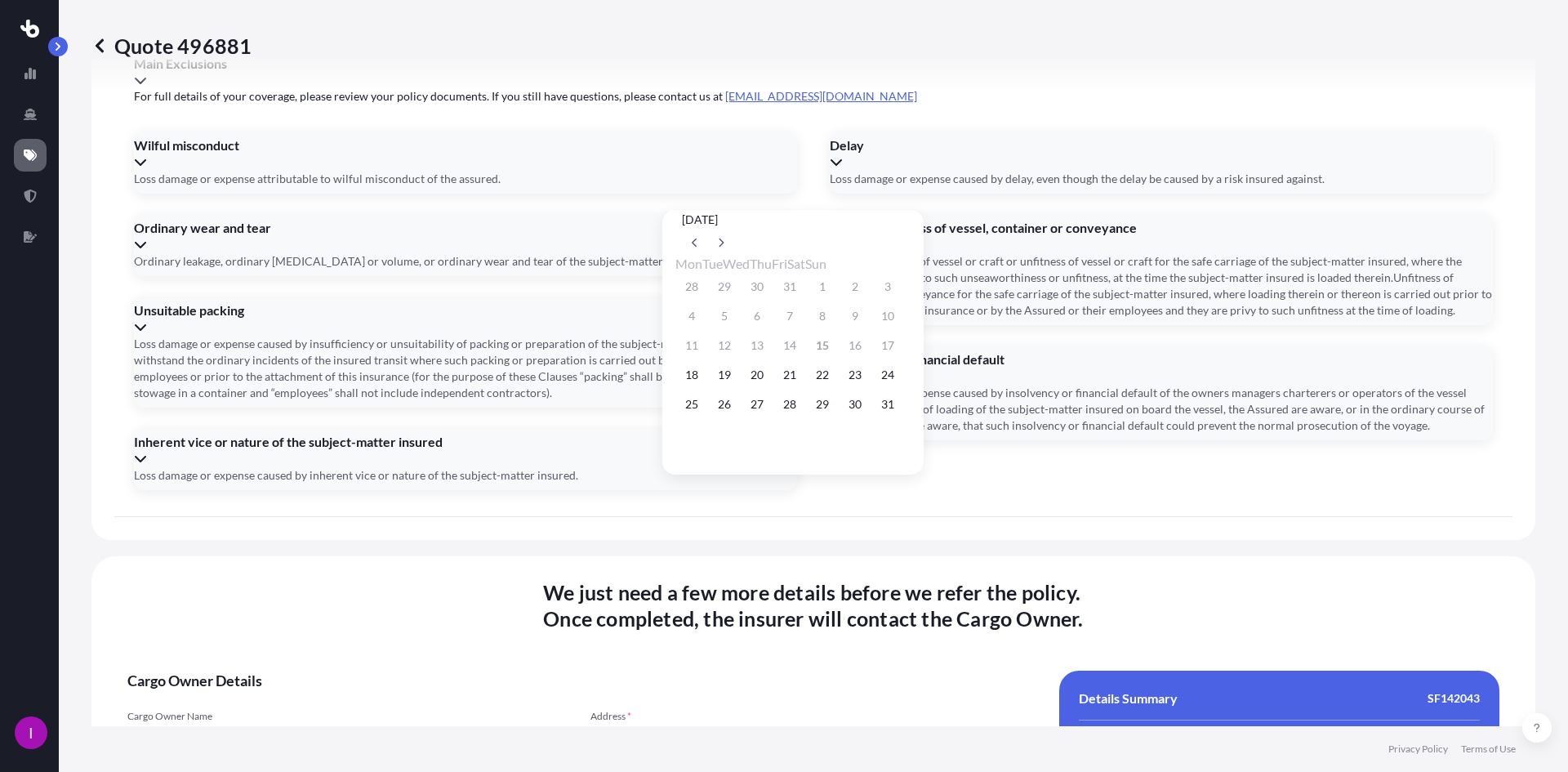
click at [911, 236] on div "[DATE] Mon Tue Wed Thu Fri Sat Sun 28 29 30 31 1 2 3 4 5 6 7 8 9 10 11 12 13 14…" at bounding box center [793, 338] width 235 height 258
click at [734, 229] on button at bounding box center [721, 243] width 26 height 26
click at [835, 410] on button "3" at bounding box center [822, 404] width 26 height 26
type input "[DATE]"
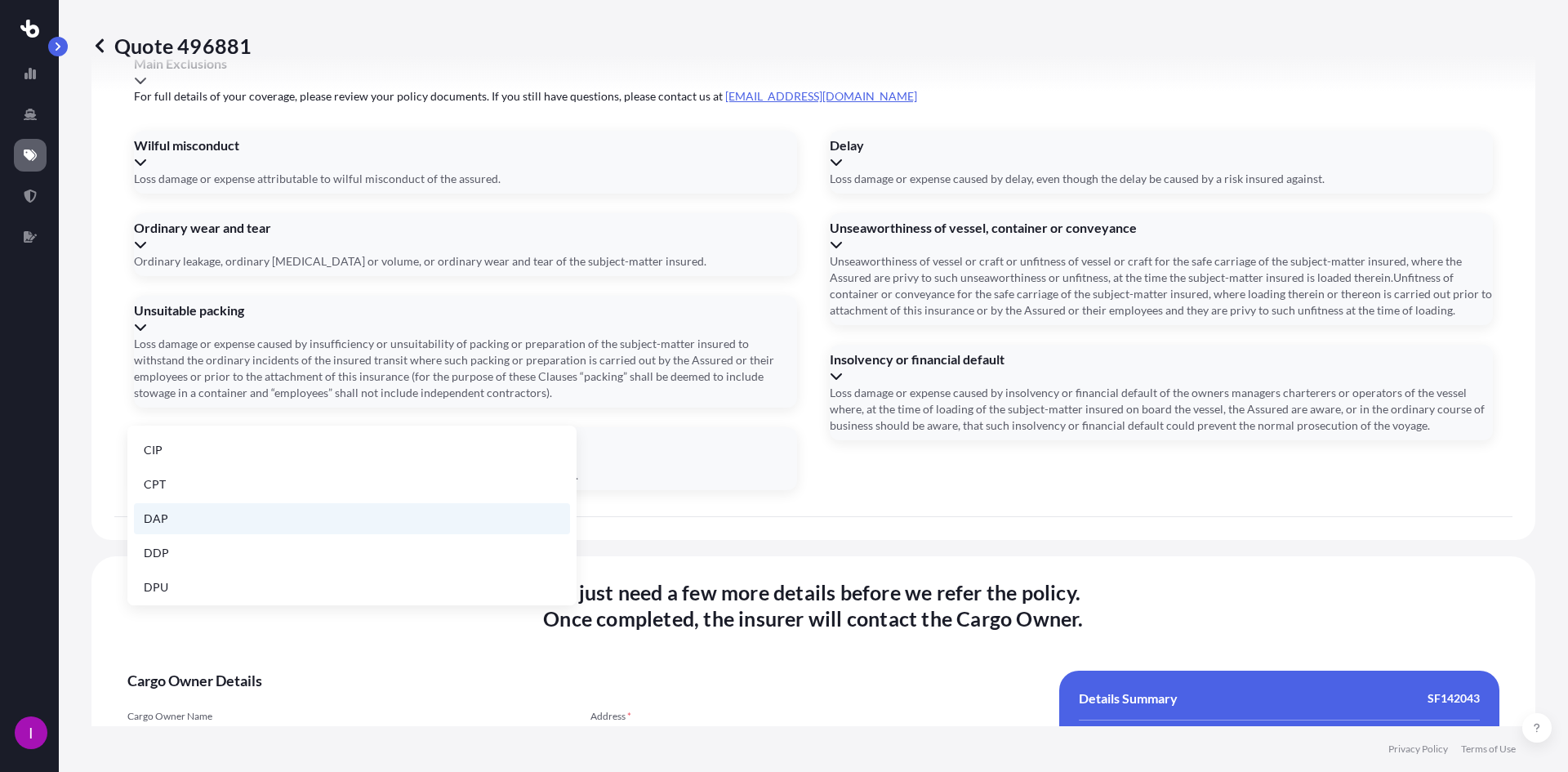
scroll to position [208, 0]
click at [185, 590] on li "FOB" at bounding box center [352, 582] width 436 height 31
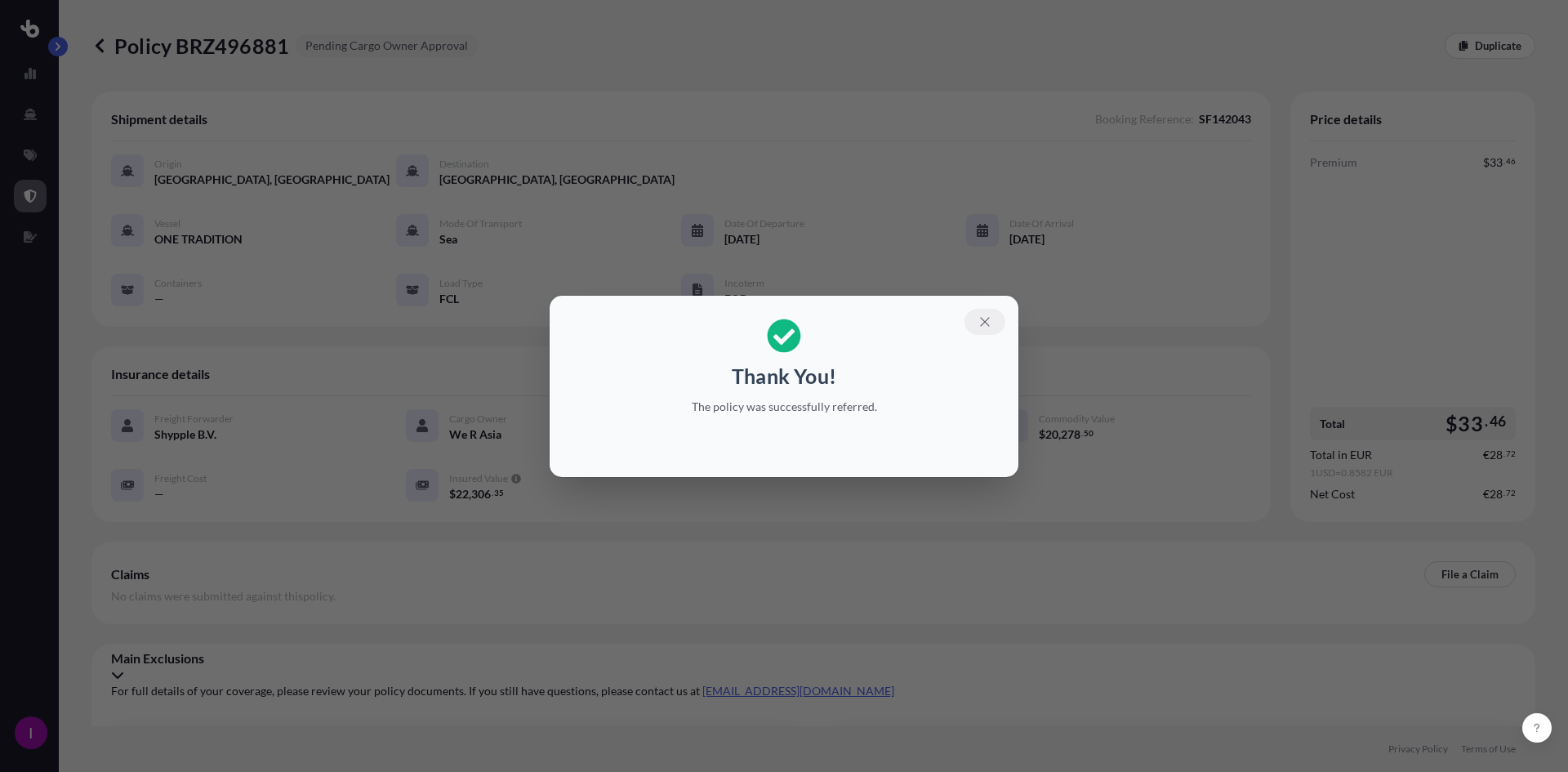
click at [985, 324] on icon "button" at bounding box center [986, 322] width 15 height 15
